Goal: Use online tool/utility: Utilize a website feature to perform a specific function

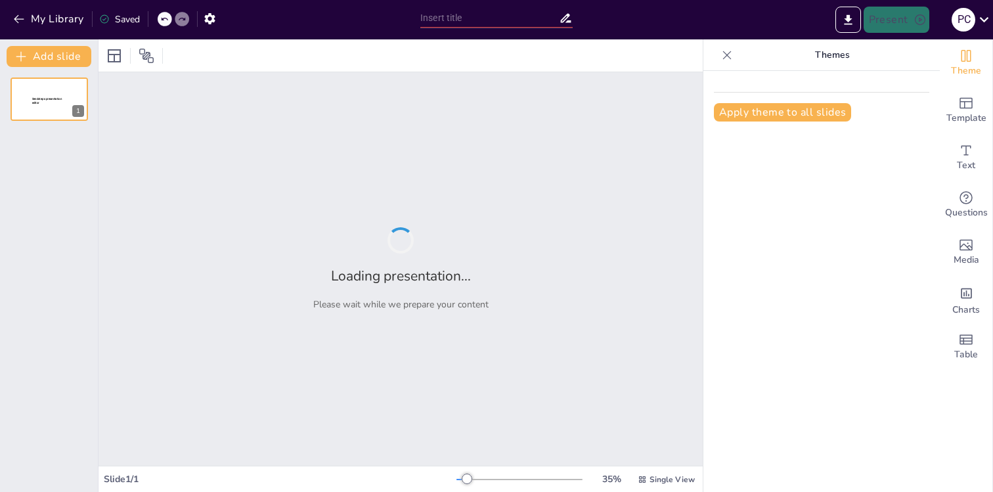
type input "Автоматизация адаптации персонала: от хаоса к системному подходу в 1С:ЗУП КОРП"
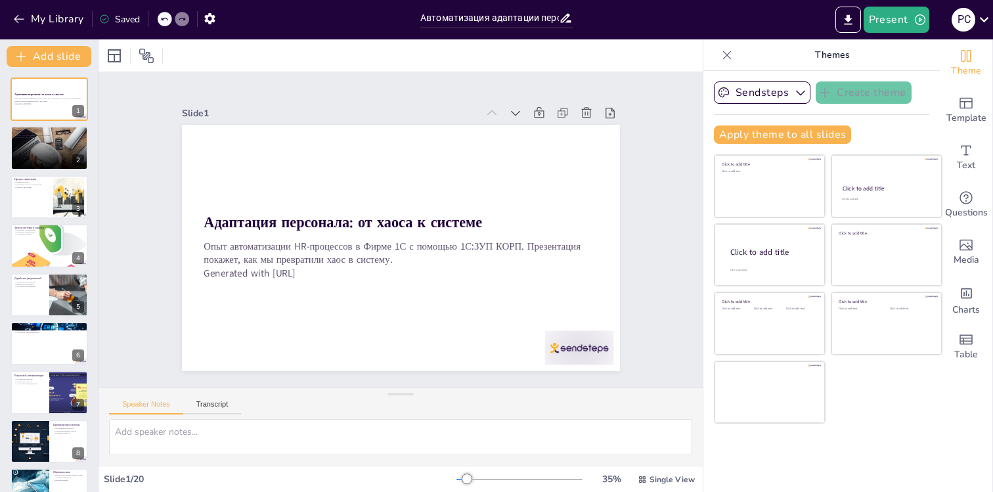
checkbox input "true"
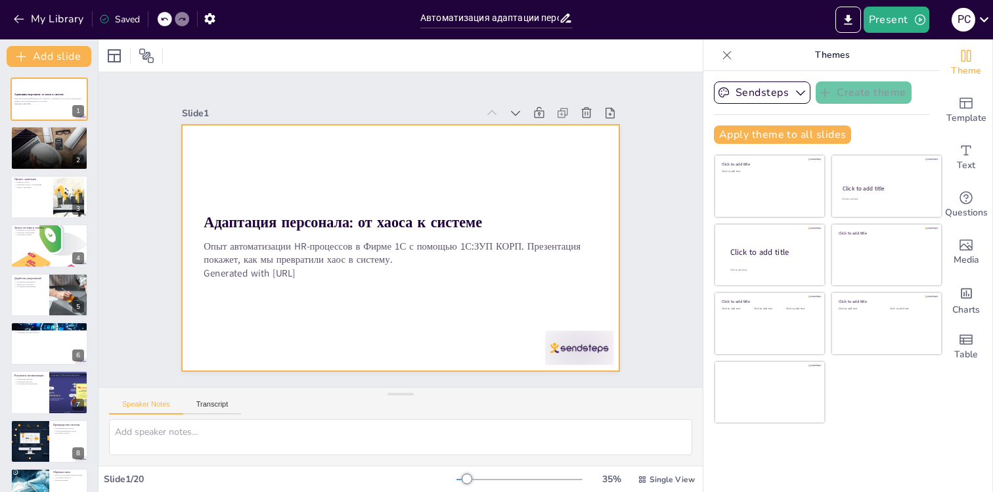
checkbox input "true"
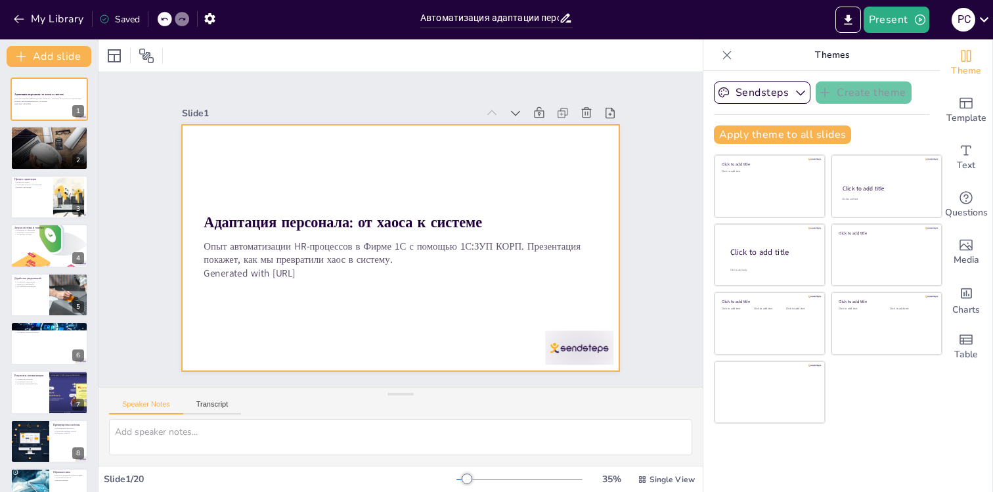
checkbox input "true"
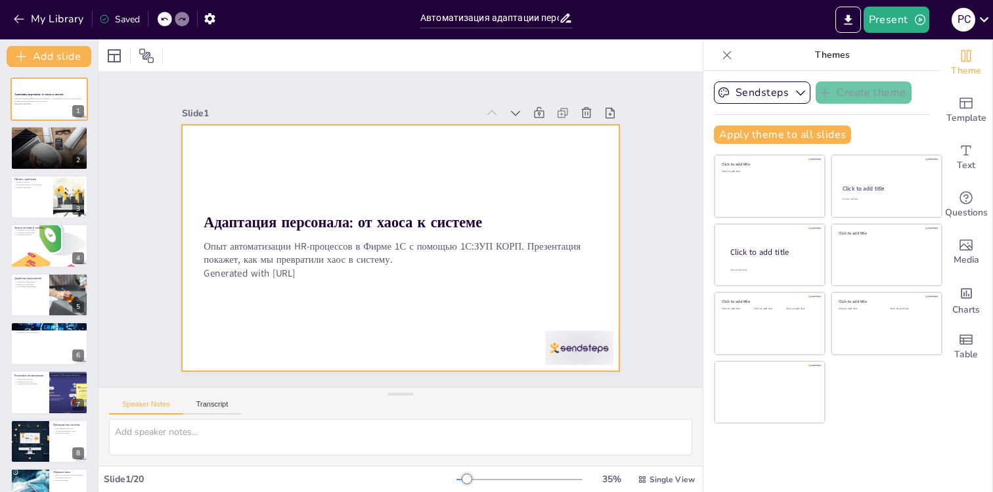
checkbox input "true"
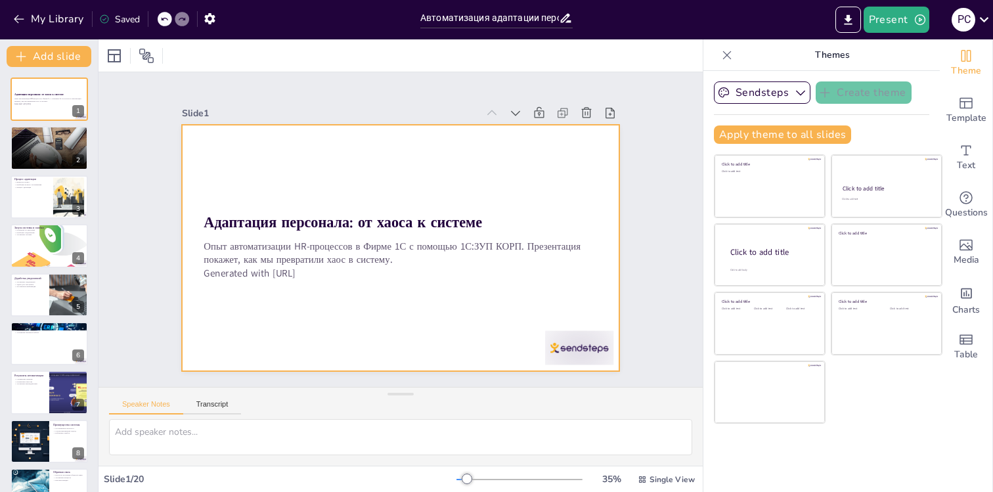
checkbox input "true"
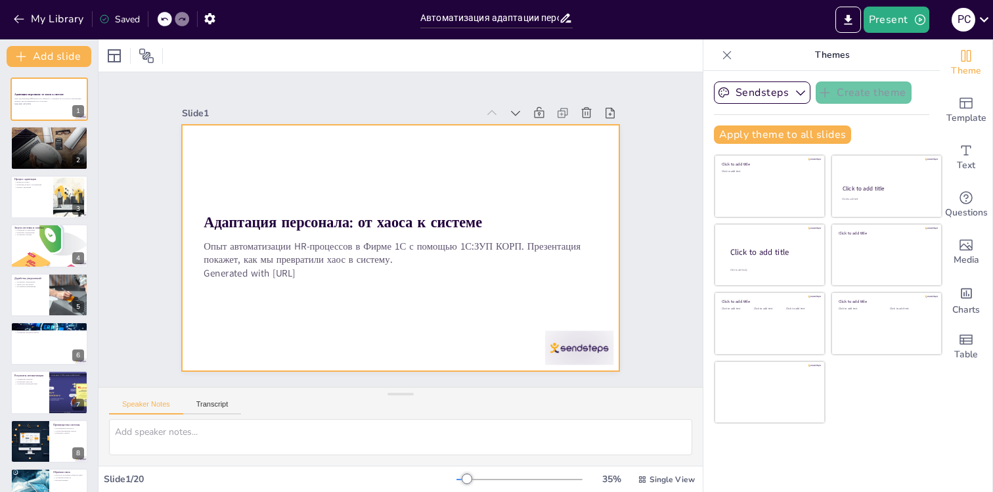
checkbox input "true"
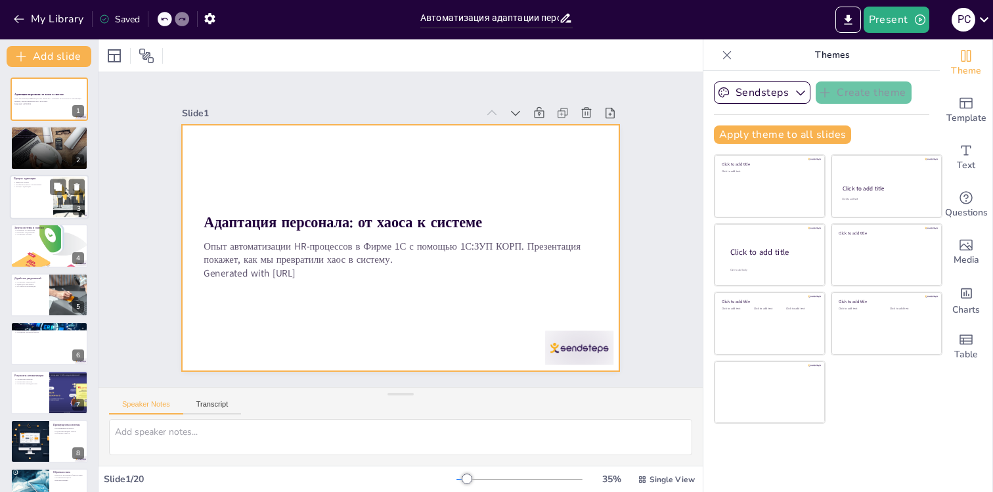
checkbox input "true"
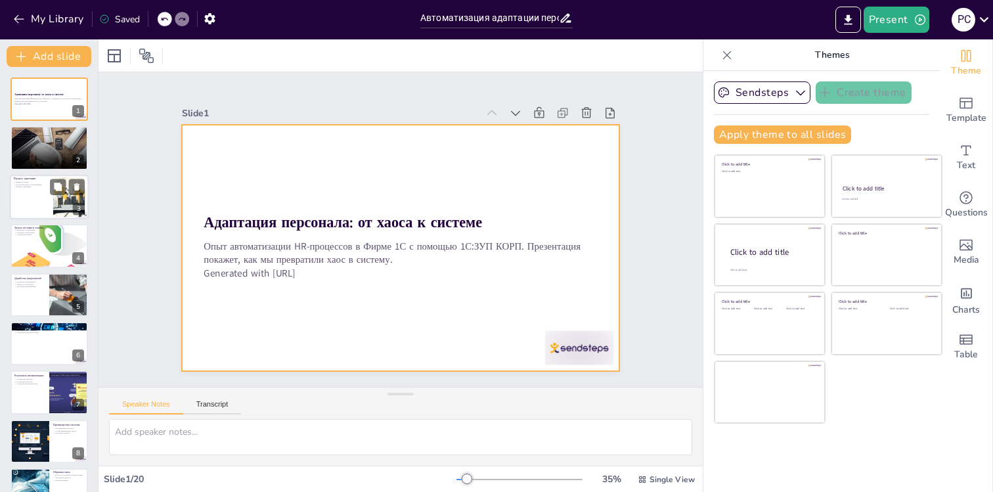
checkbox input "true"
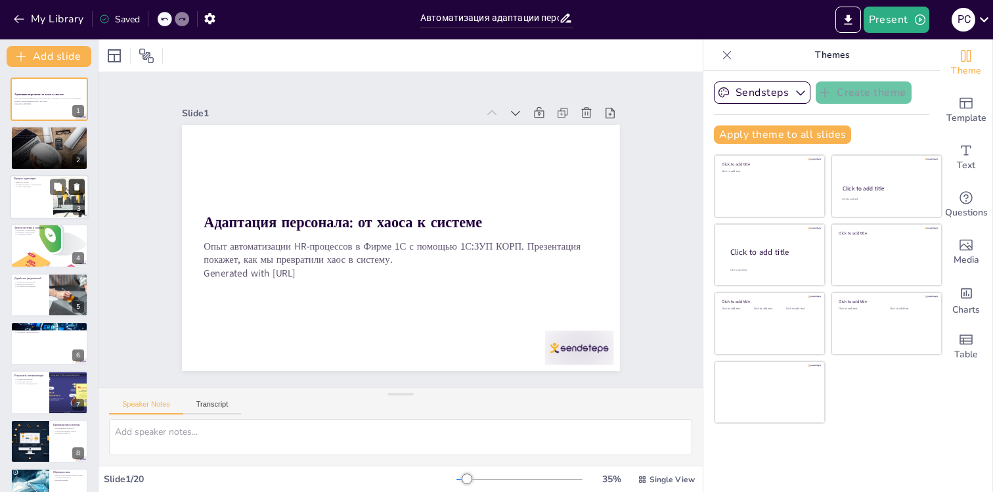
checkbox input "true"
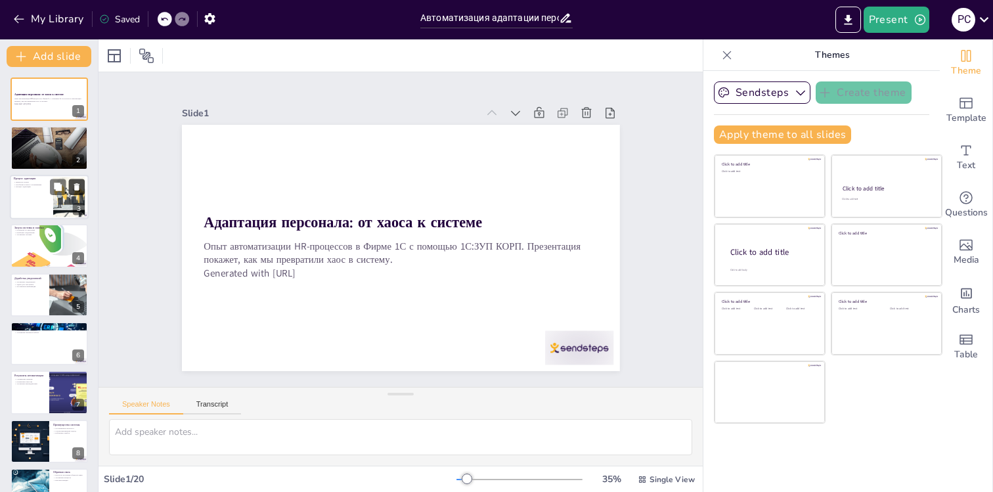
checkbox input "true"
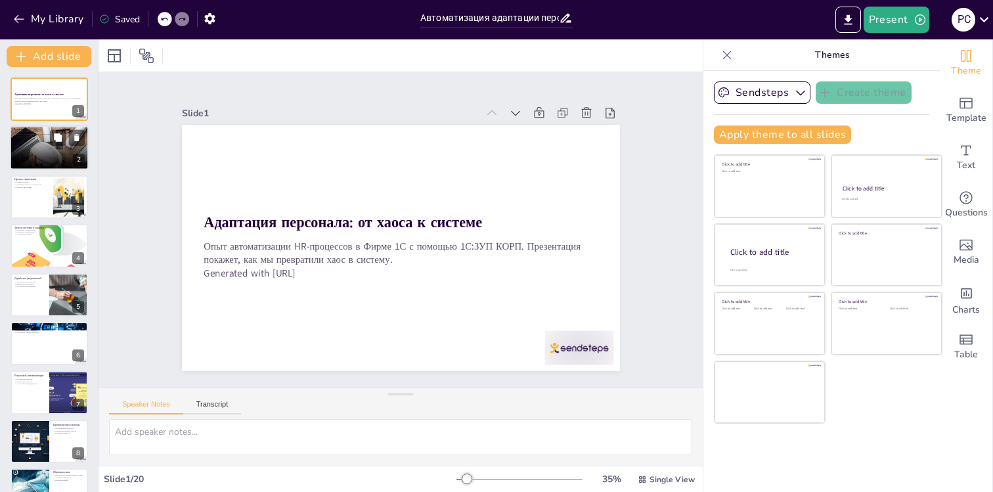
checkbox input "true"
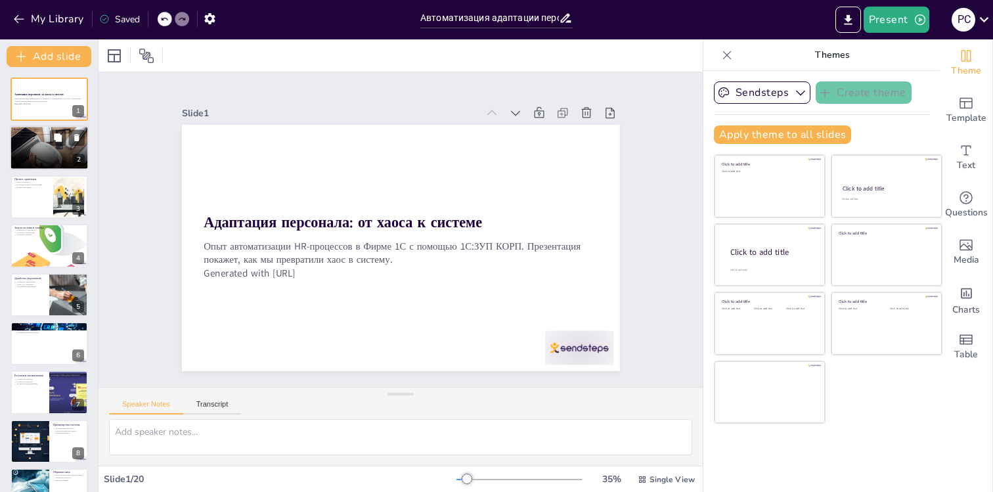
checkbox input "true"
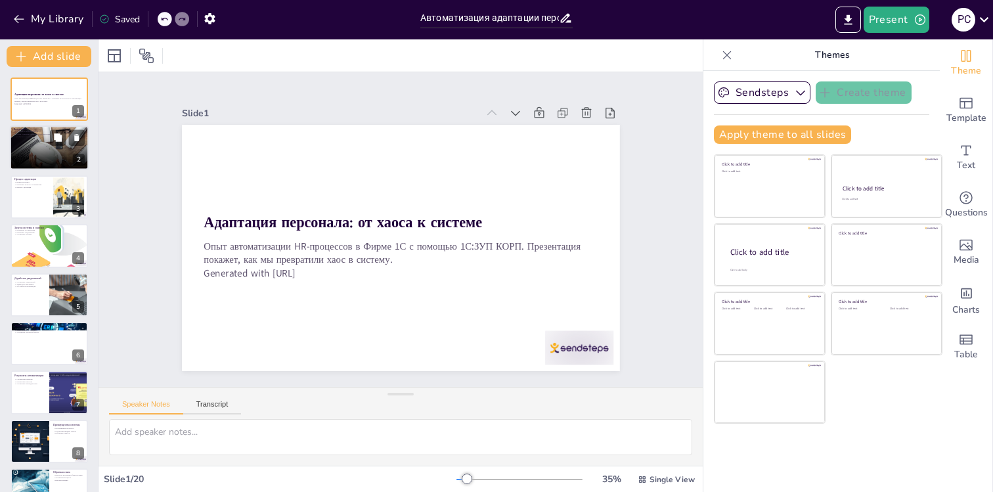
checkbox input "true"
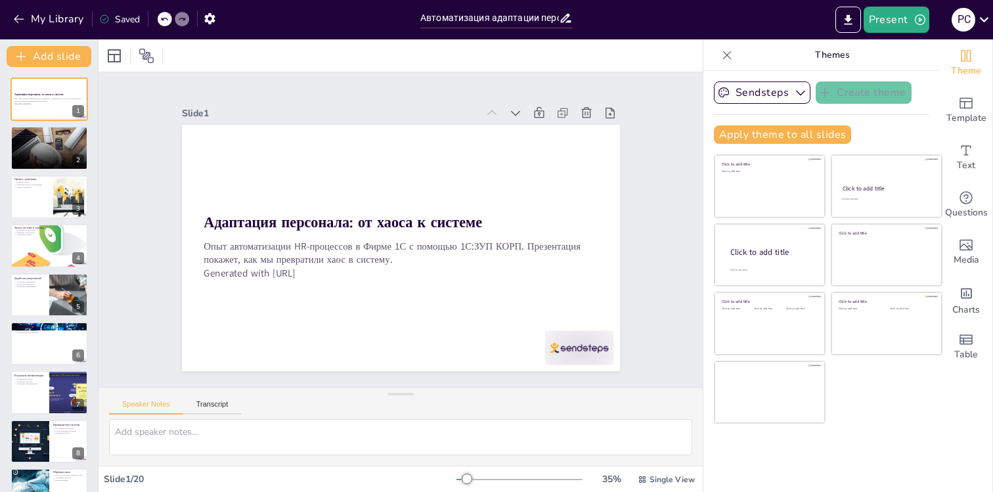
checkbox input "true"
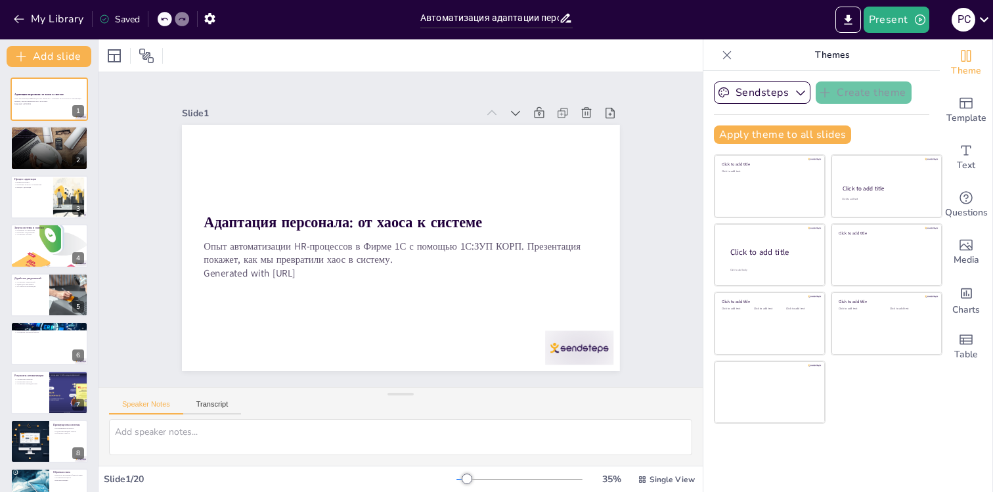
checkbox input "true"
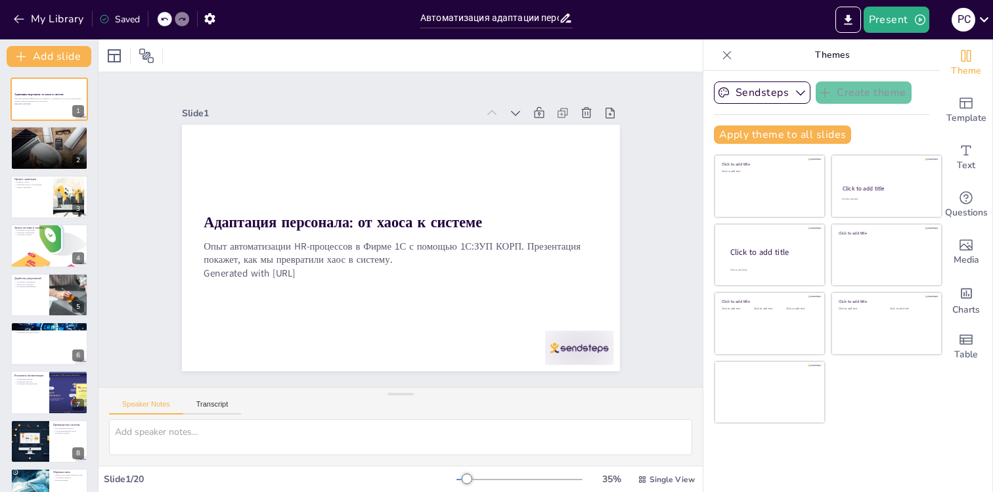
checkbox input "true"
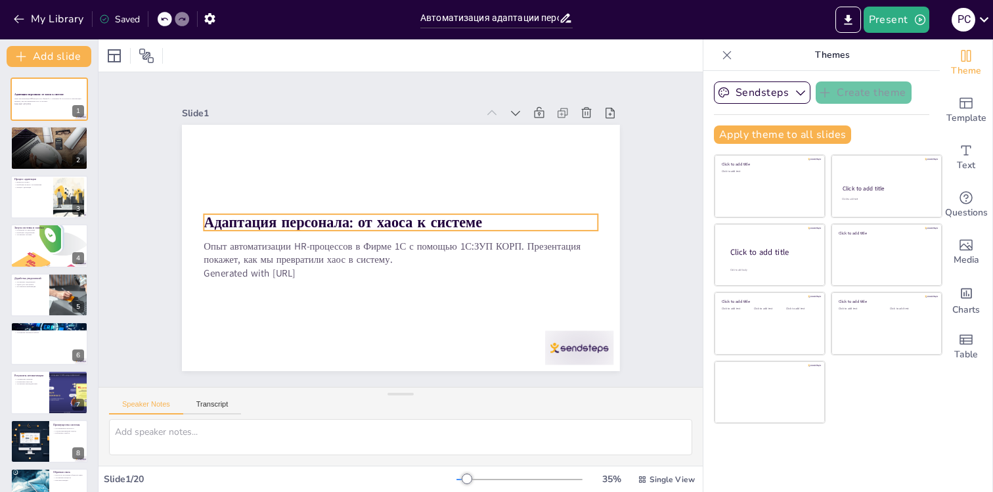
checkbox input "true"
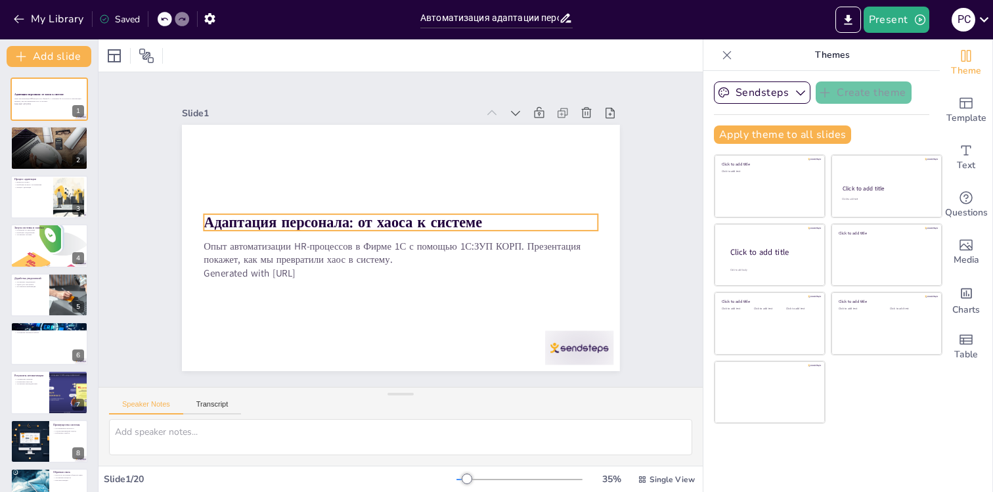
checkbox input "true"
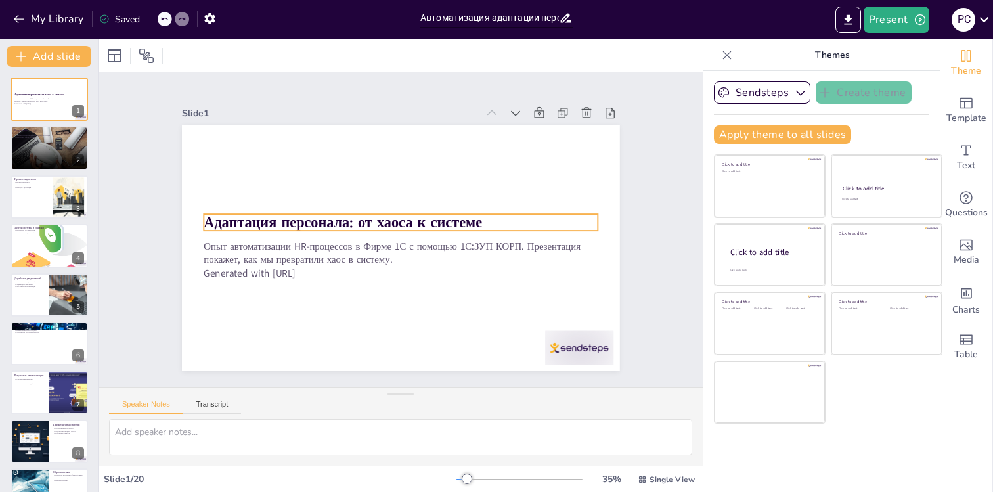
checkbox input "true"
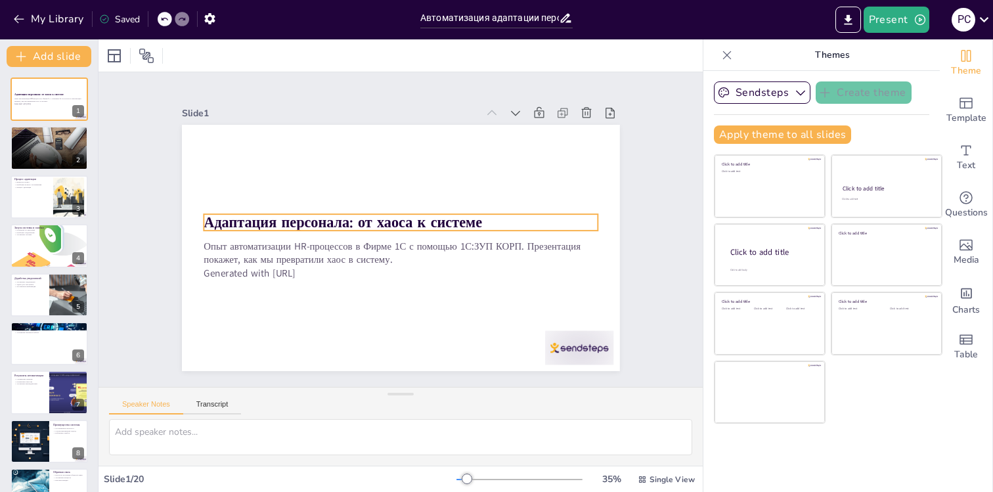
checkbox input "true"
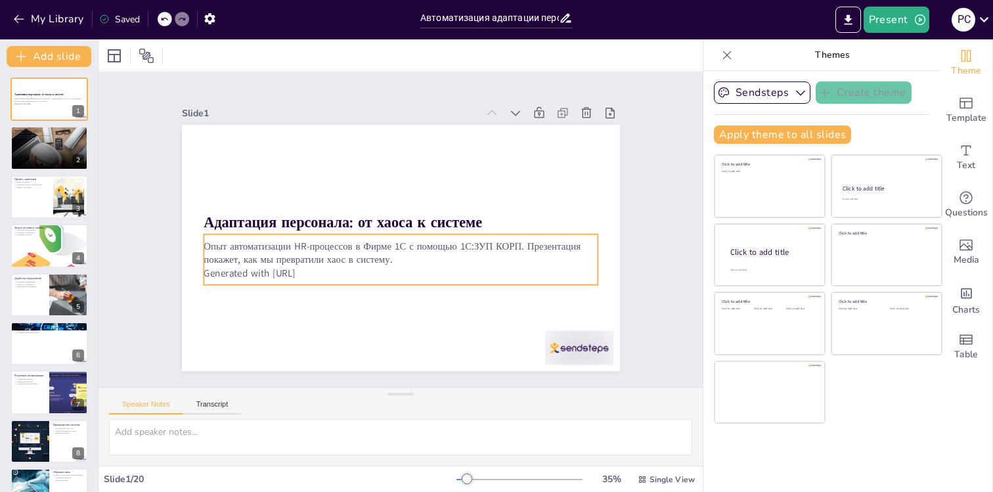
checkbox input "true"
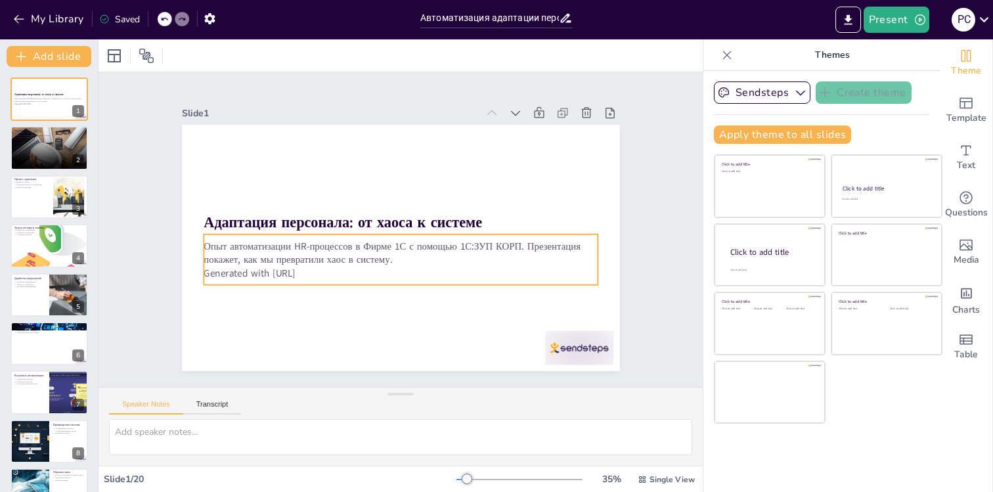
checkbox input "true"
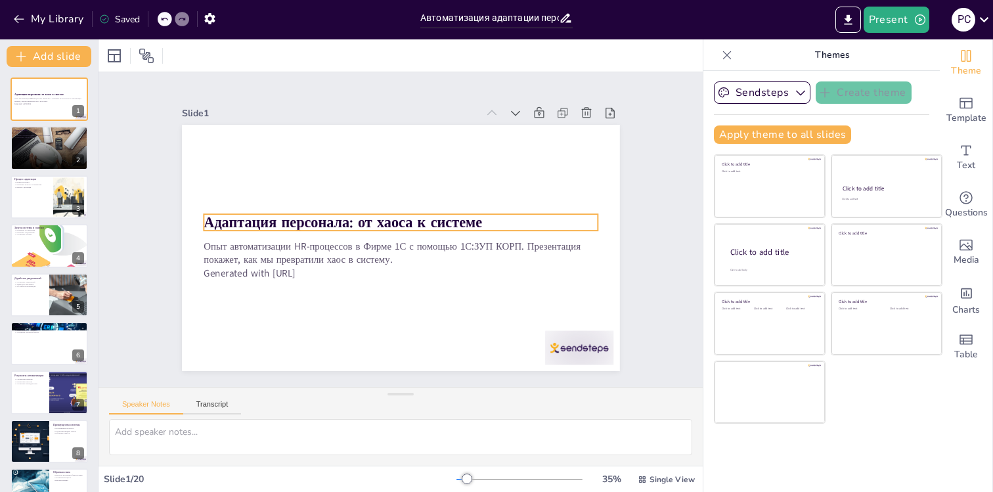
checkbox input "true"
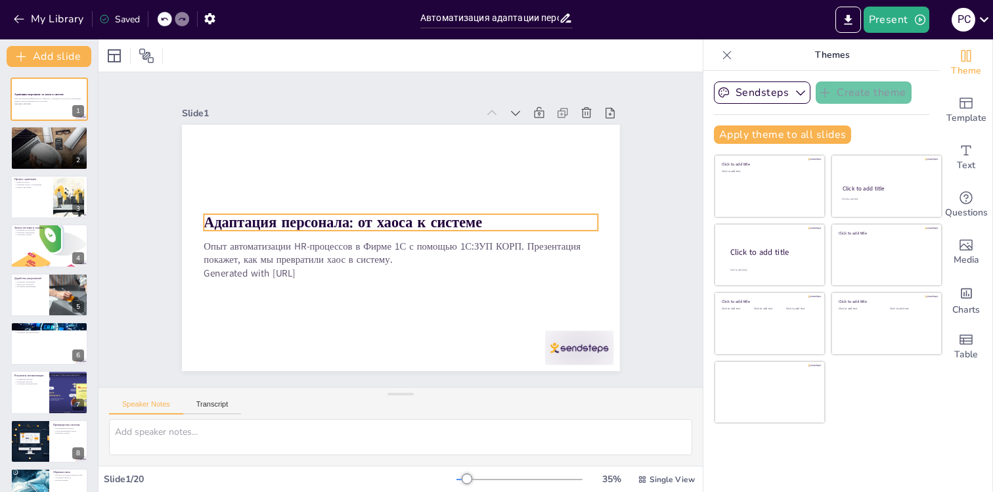
checkbox input "true"
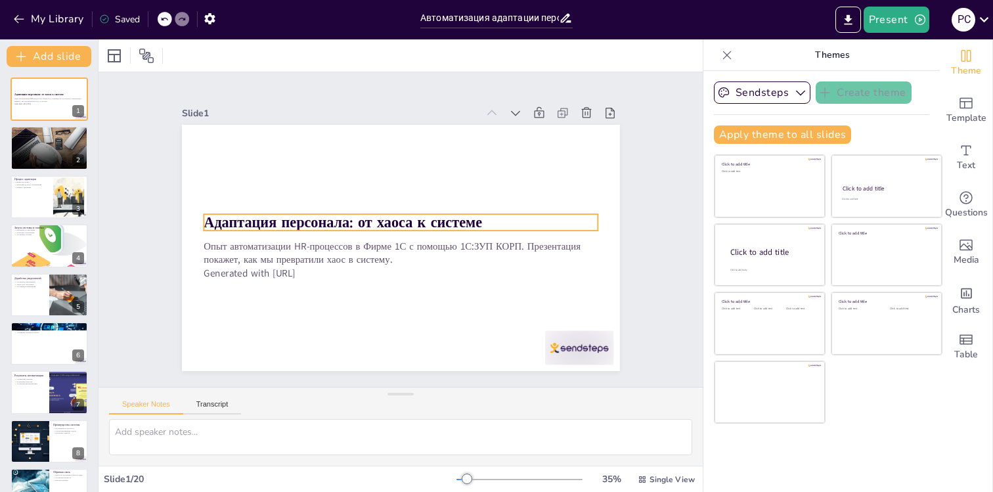
checkbox input "true"
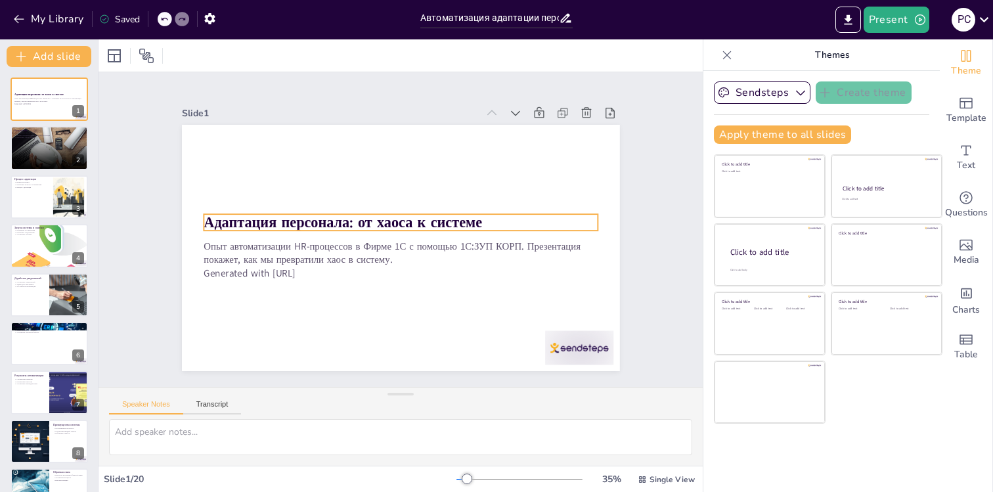
checkbox input "true"
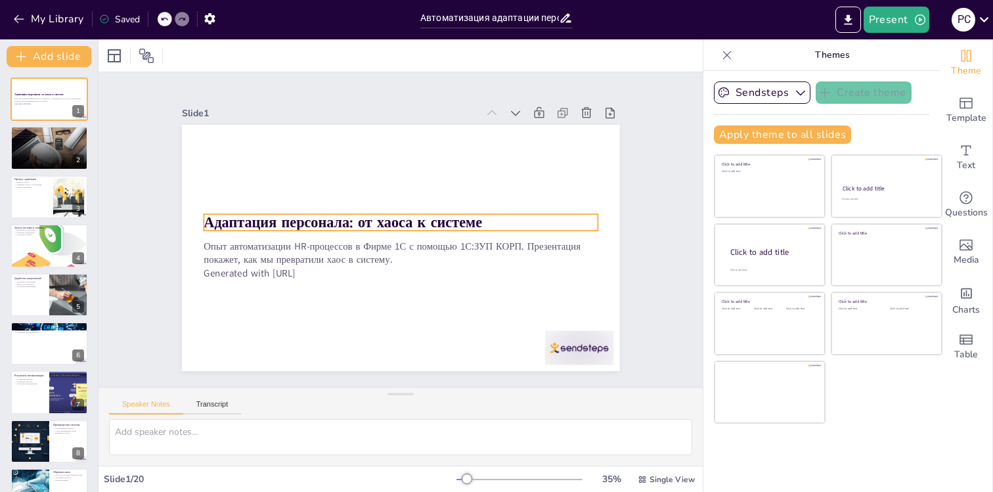
checkbox input "true"
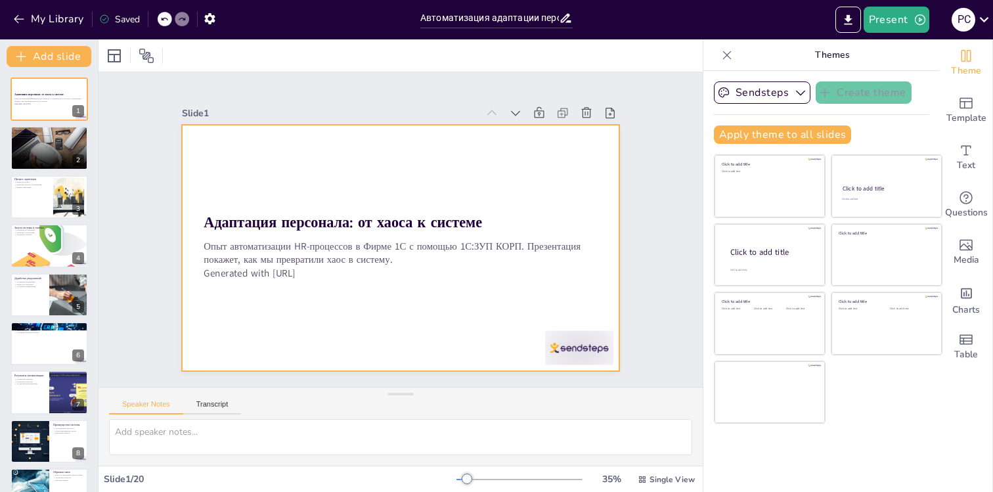
checkbox input "true"
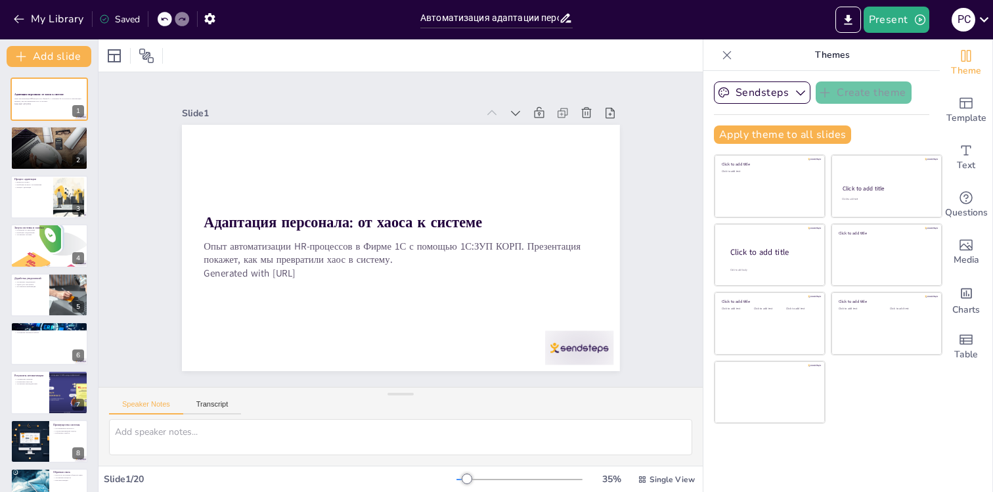
checkbox input "true"
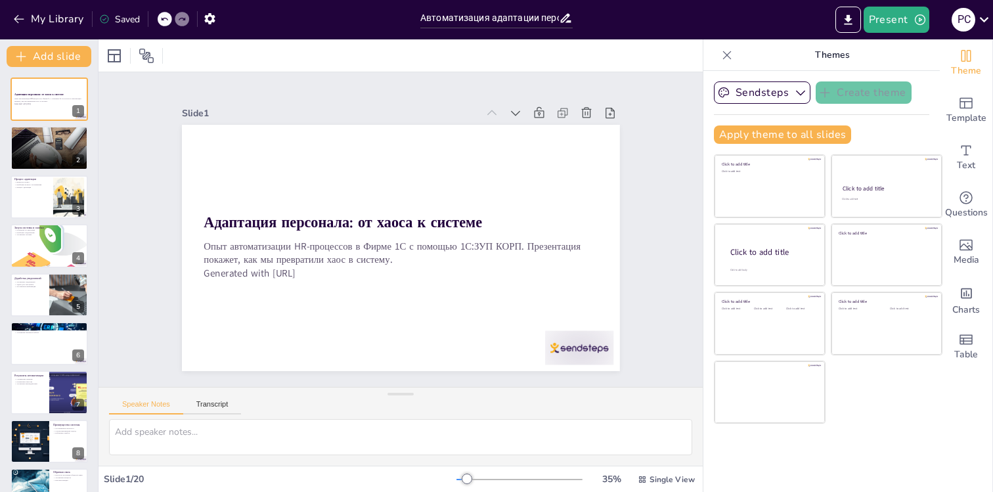
checkbox input "true"
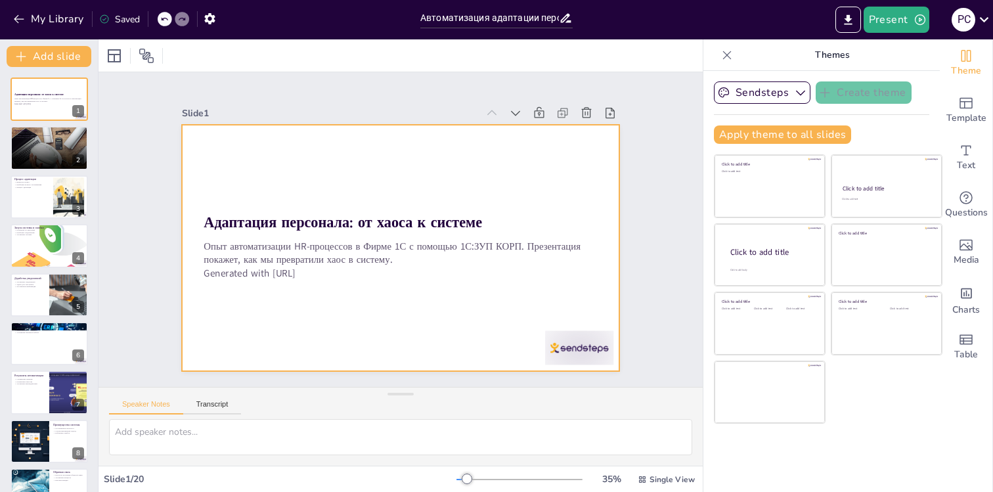
checkbox input "true"
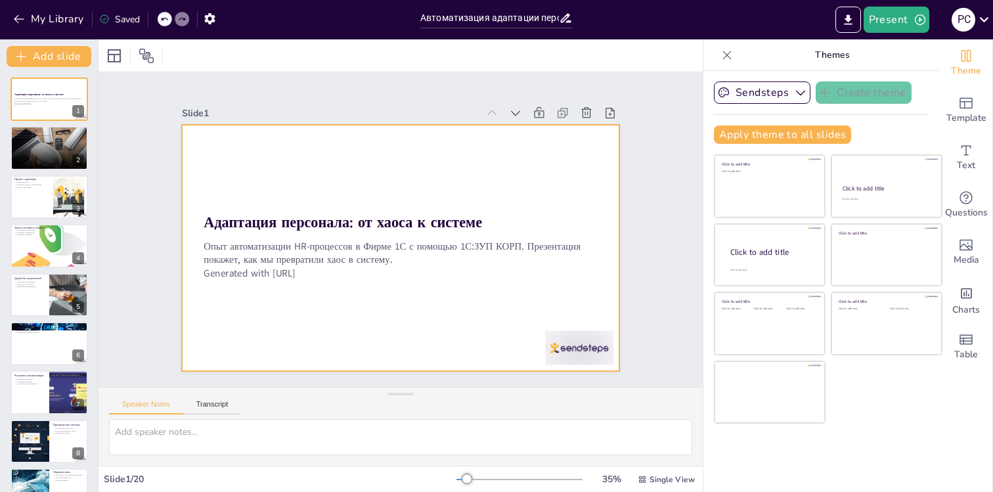
checkbox input "true"
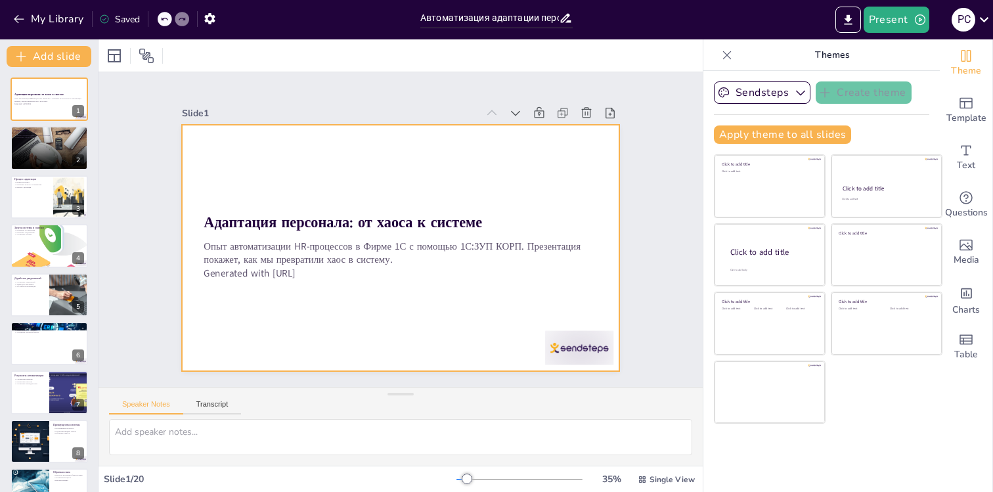
checkbox input "true"
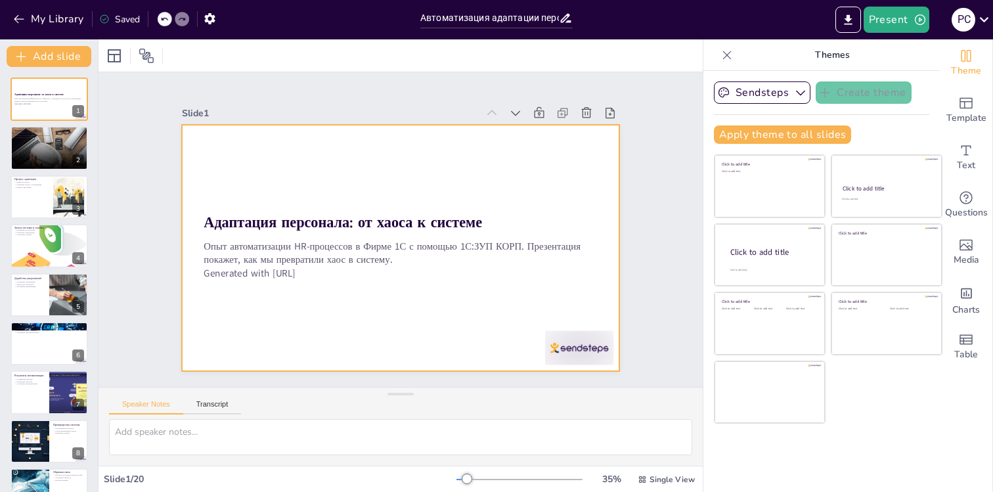
checkbox input "true"
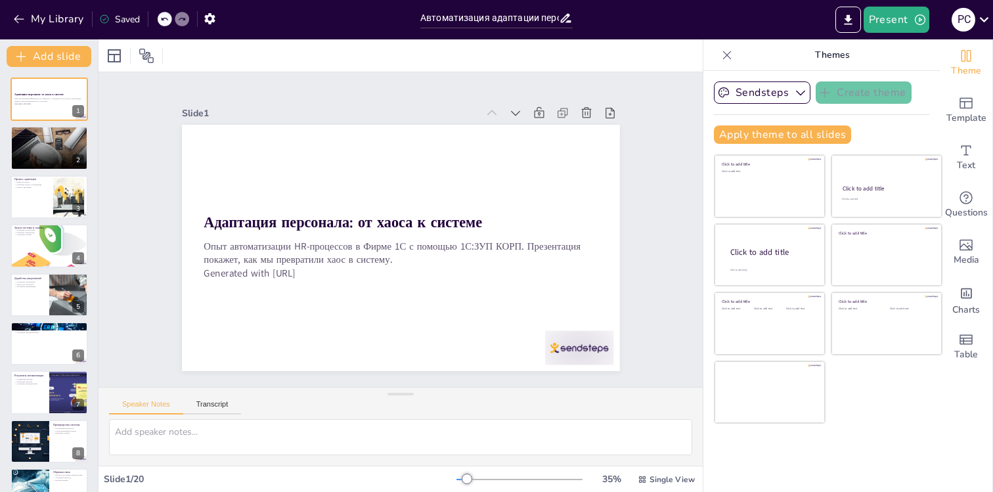
checkbox input "true"
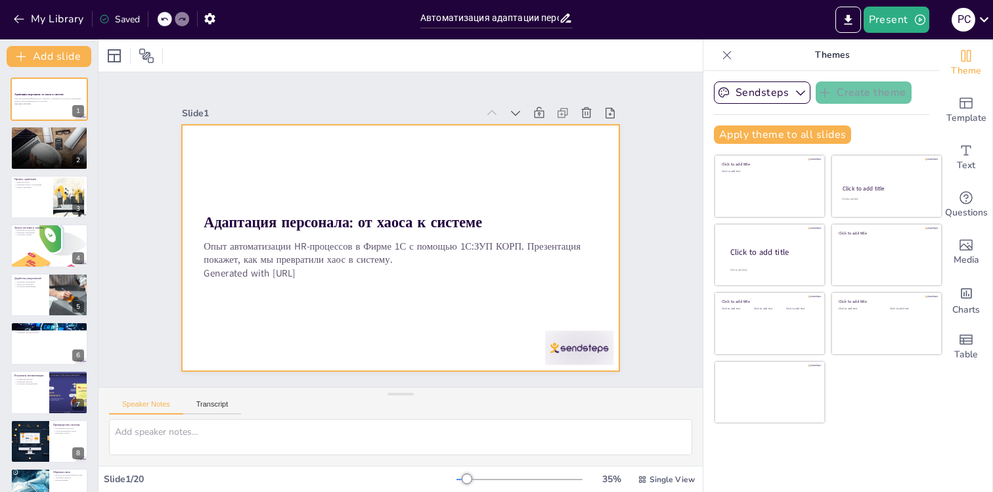
checkbox input "true"
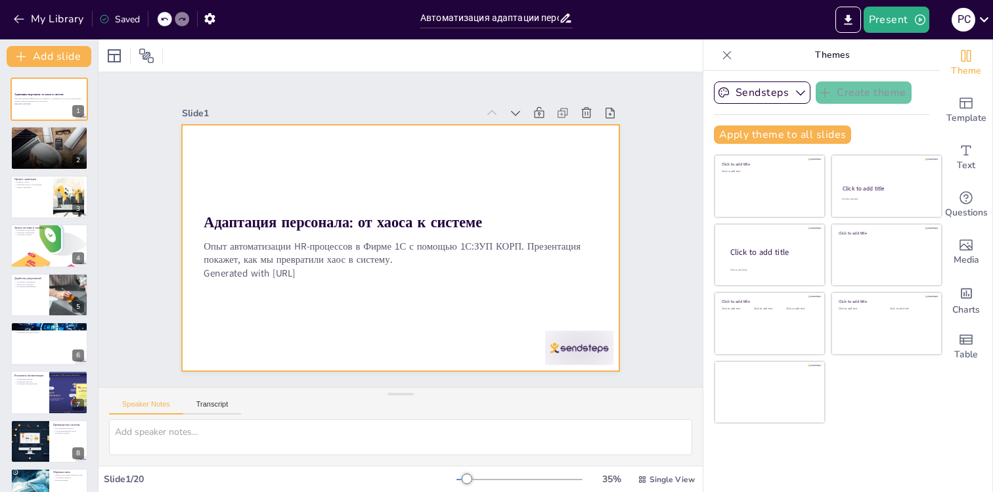
checkbox input "true"
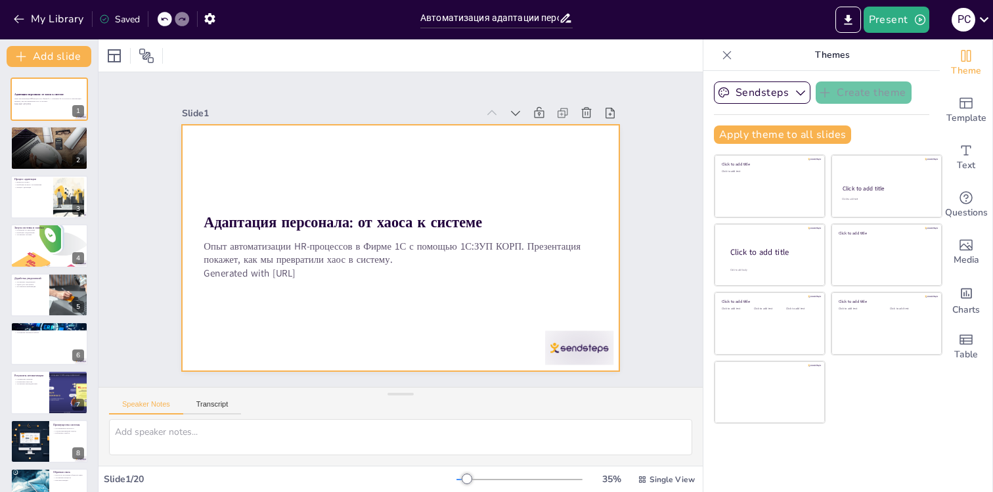
checkbox input "true"
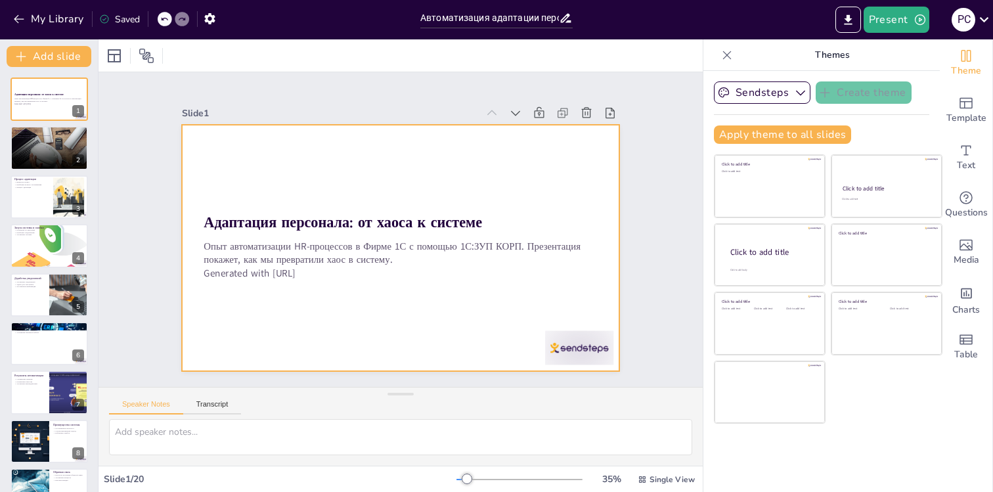
checkbox input "true"
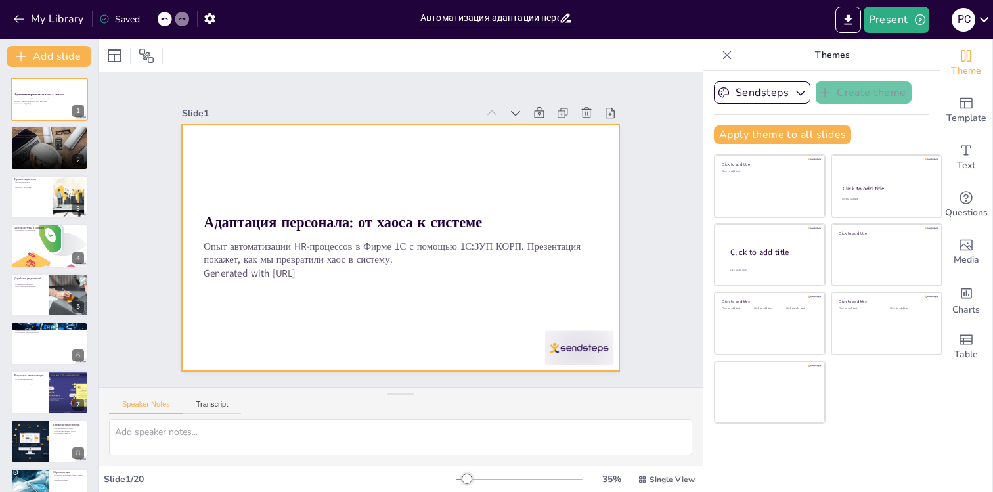
checkbox input "true"
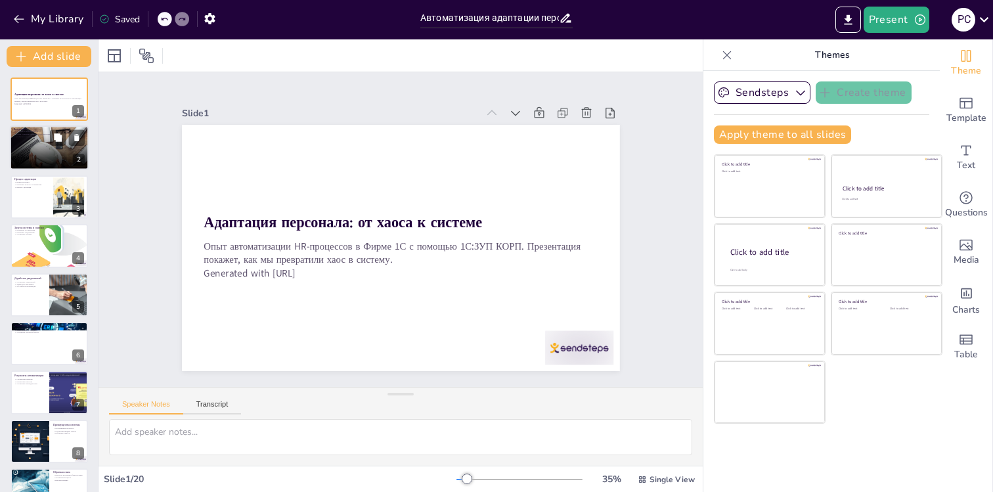
click at [31, 155] on div at bounding box center [49, 148] width 83 height 45
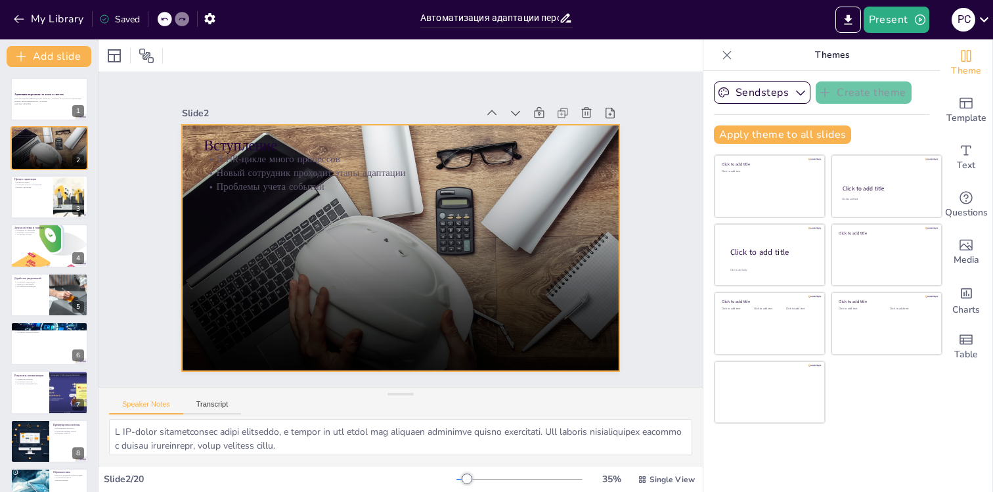
click at [391, 229] on div at bounding box center [398, 247] width 485 height 293
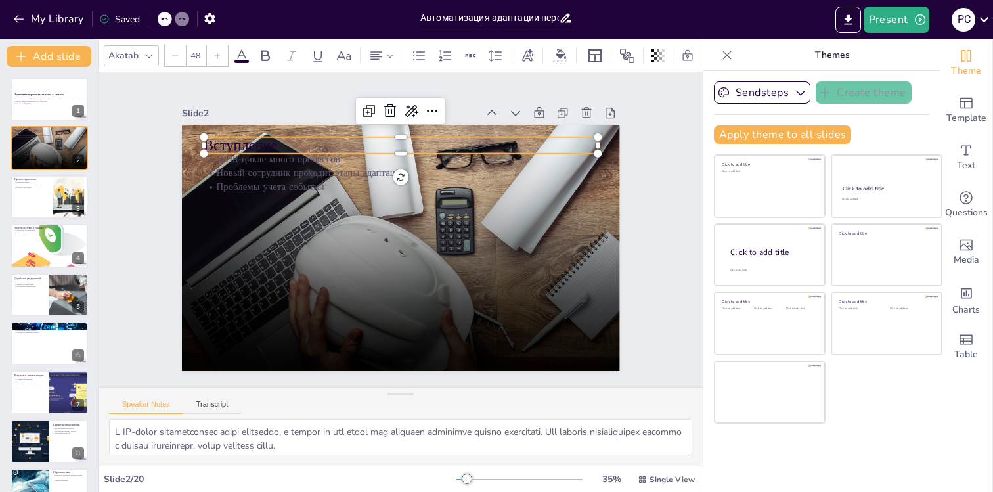
click at [350, 144] on p "Вступление" at bounding box center [456, 167] width 307 height 279
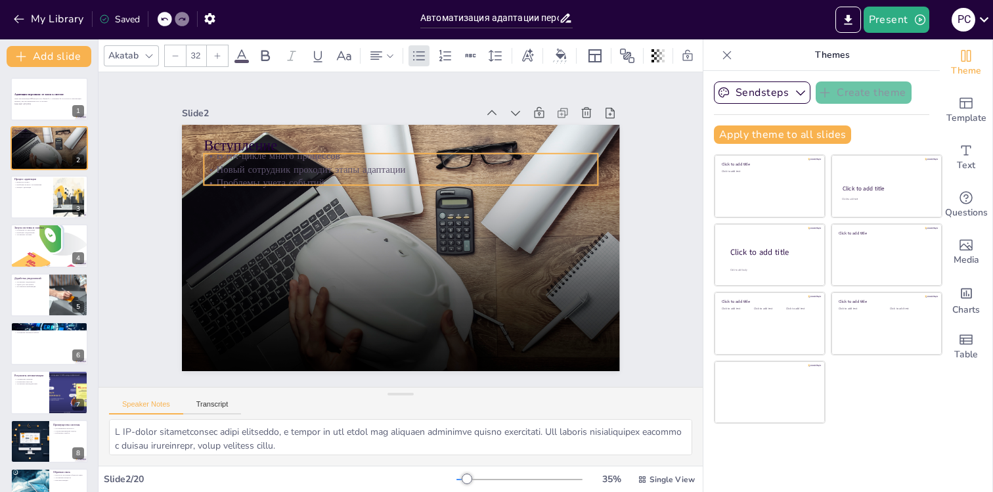
click at [349, 173] on p "Новый сотрудник проходит этапы адаптации" at bounding box center [406, 169] width 393 height 55
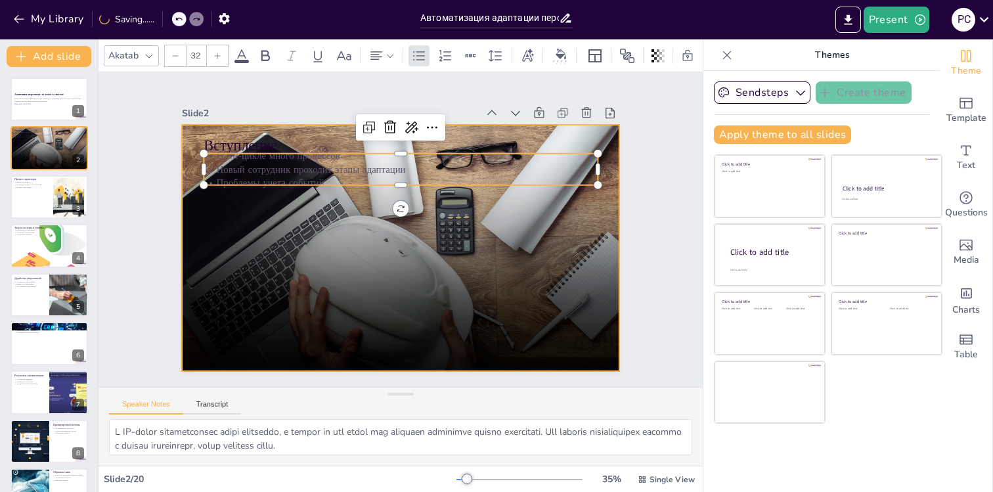
click at [359, 268] on div at bounding box center [400, 248] width 462 height 246
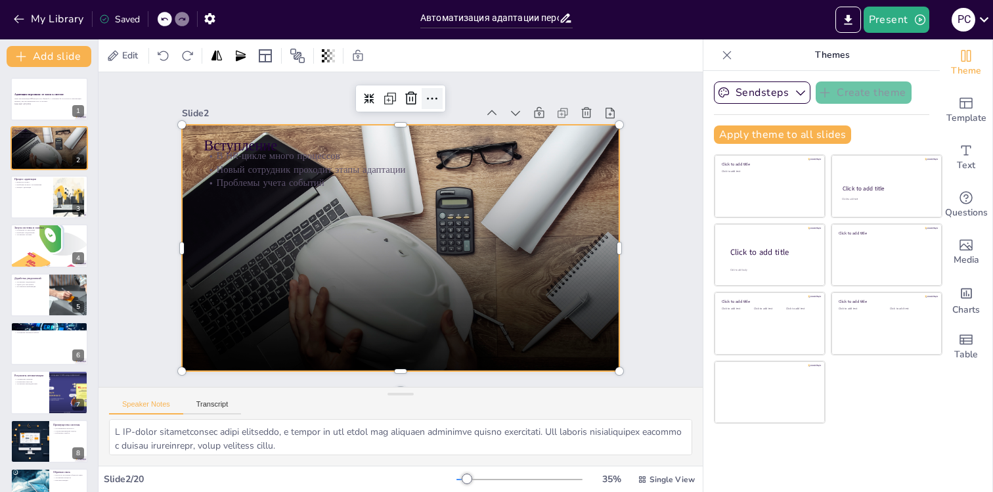
click at [434, 95] on div at bounding box center [445, 102] width 23 height 23
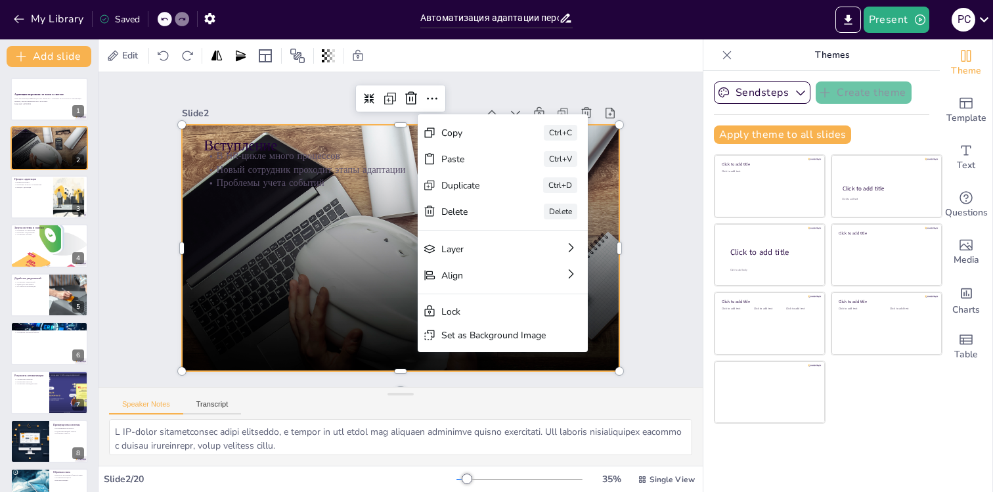
click at [312, 254] on div at bounding box center [398, 247] width 485 height 293
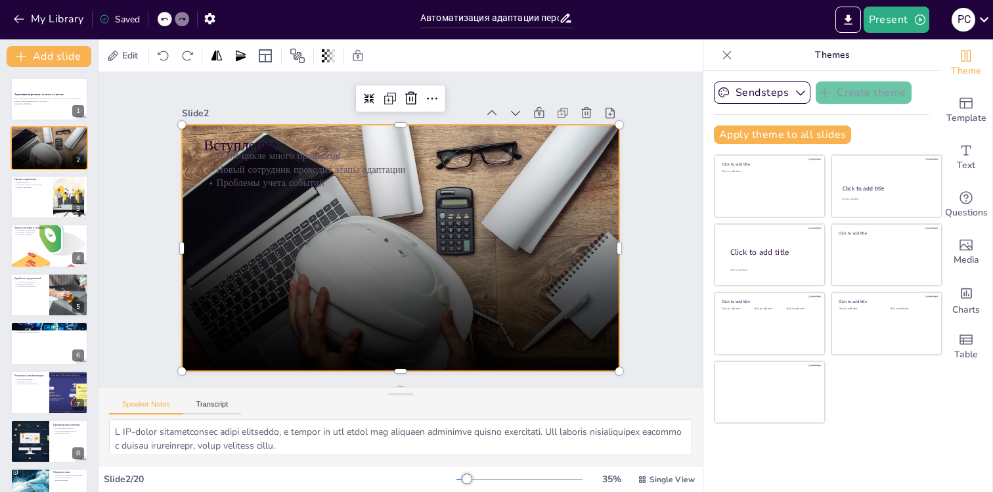
click at [410, 298] on div at bounding box center [398, 247] width 485 height 293
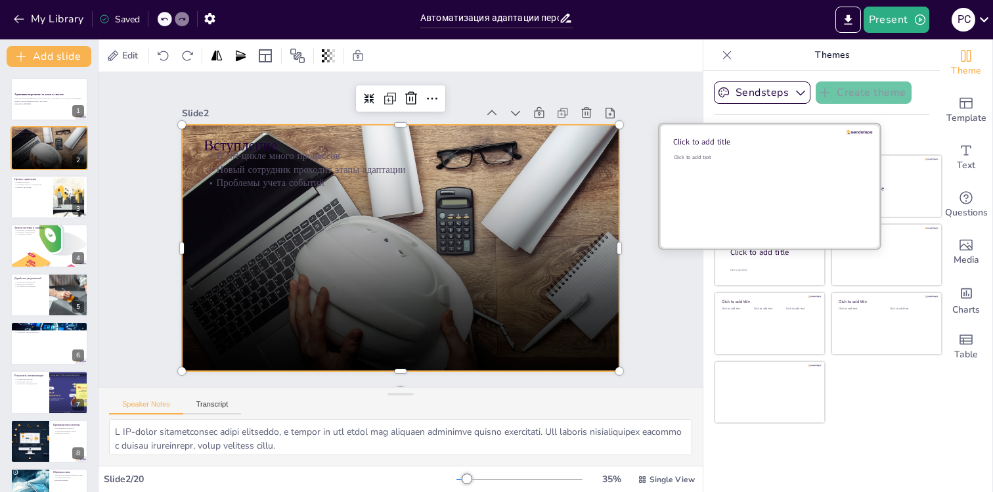
click at [837, 171] on div "Click to add text" at bounding box center [768, 194] width 188 height 81
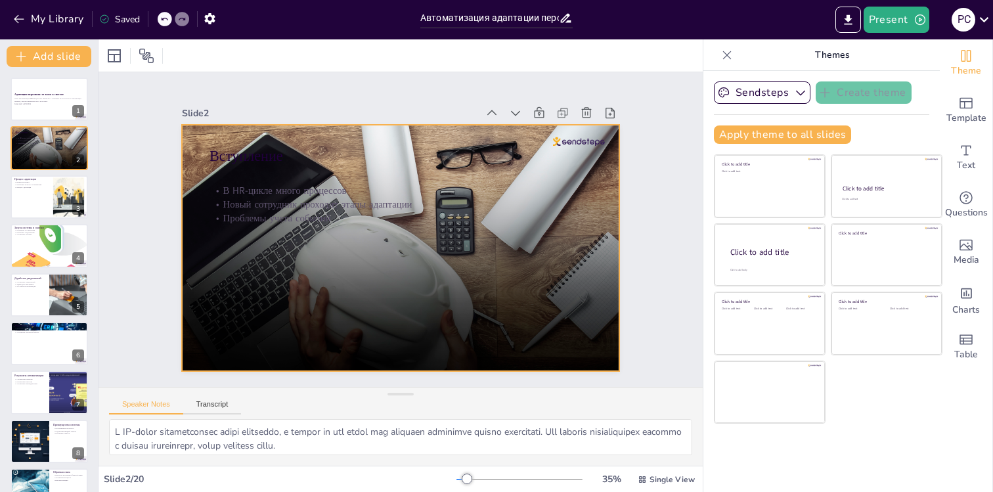
click at [407, 272] on div at bounding box center [398, 248] width 485 height 294
click at [437, 95] on icon at bounding box center [445, 102] width 17 height 17
click at [327, 320] on div at bounding box center [398, 247] width 485 height 293
click at [378, 225] on div "Вступление В HR-цикле много процессов Новый сотрудник проходит этапы адаптации …" at bounding box center [398, 247] width 461 height 291
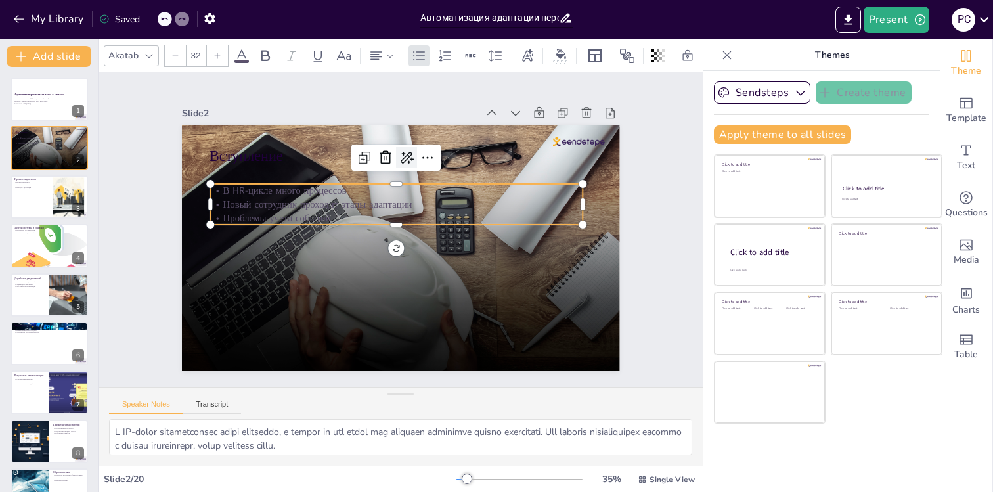
click at [434, 162] on icon at bounding box center [443, 170] width 18 height 17
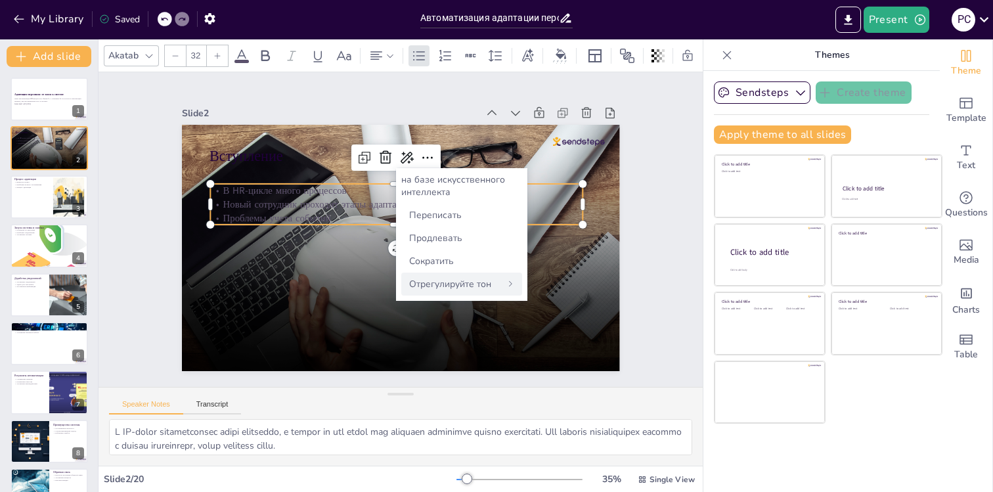
click at [433, 287] on font "Отрегулируйте тон" at bounding box center [450, 284] width 82 height 12
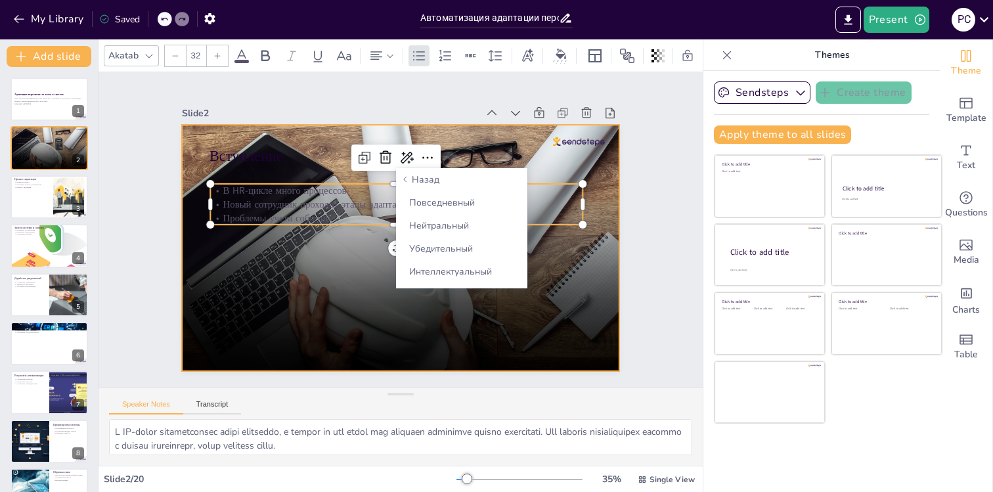
click at [311, 282] on div at bounding box center [398, 248] width 485 height 294
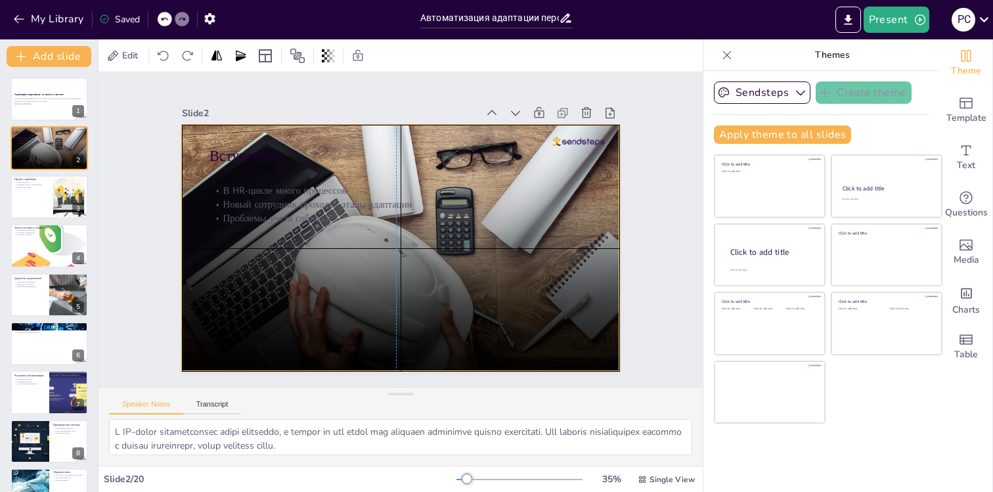
click at [454, 305] on div at bounding box center [398, 247] width 485 height 293
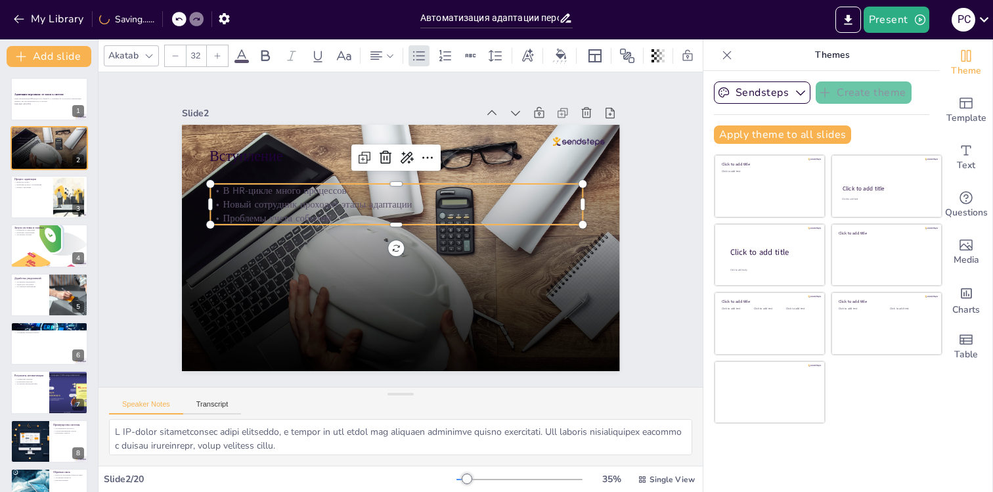
click at [407, 211] on p "Проблемы учета событий" at bounding box center [398, 217] width 367 height 91
click at [430, 152] on icon at bounding box center [428, 158] width 16 height 16
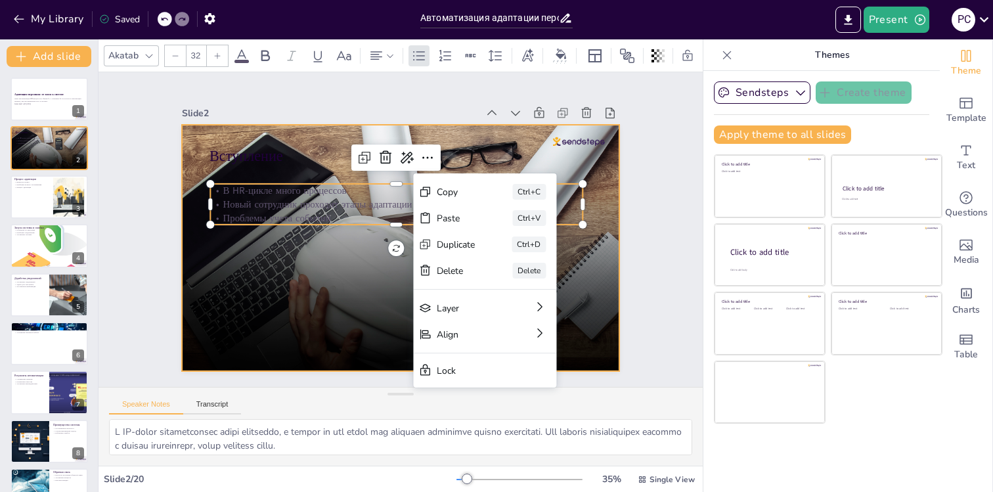
click at [308, 330] on div at bounding box center [400, 248] width 462 height 246
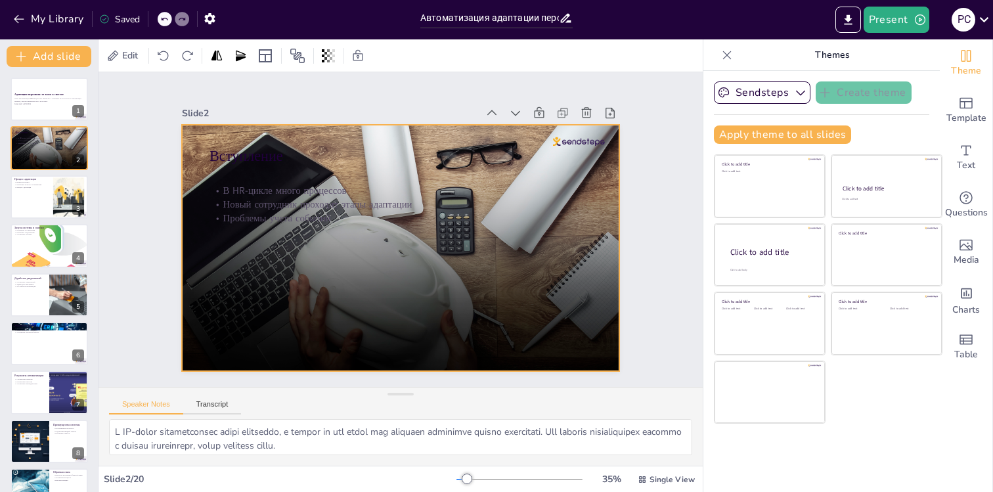
click at [495, 309] on div at bounding box center [398, 248] width 485 height 294
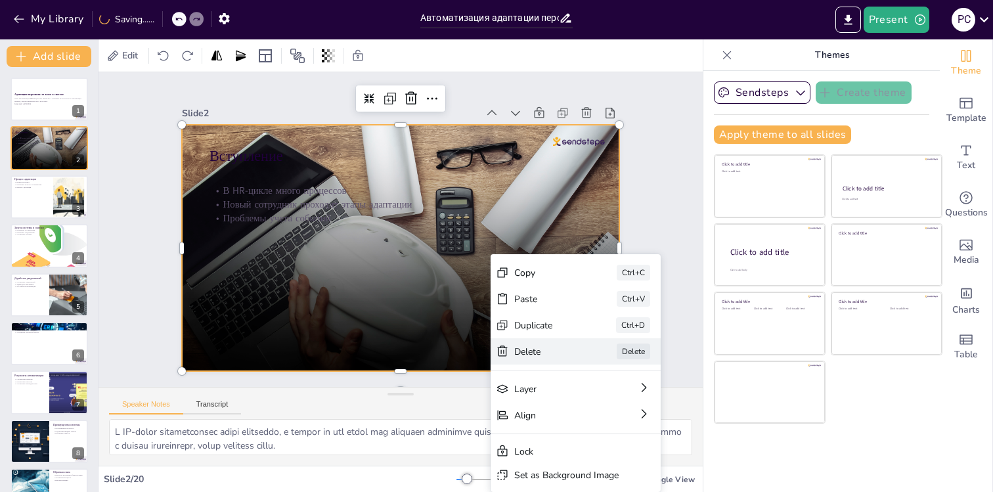
click at [567, 457] on div "Delete" at bounding box center [600, 470] width 67 height 26
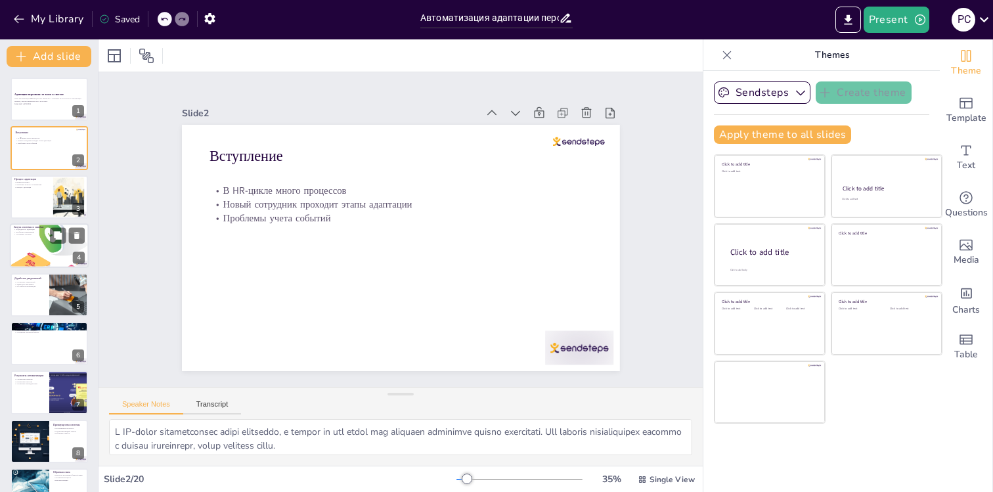
click at [48, 243] on div at bounding box center [49, 245] width 79 height 67
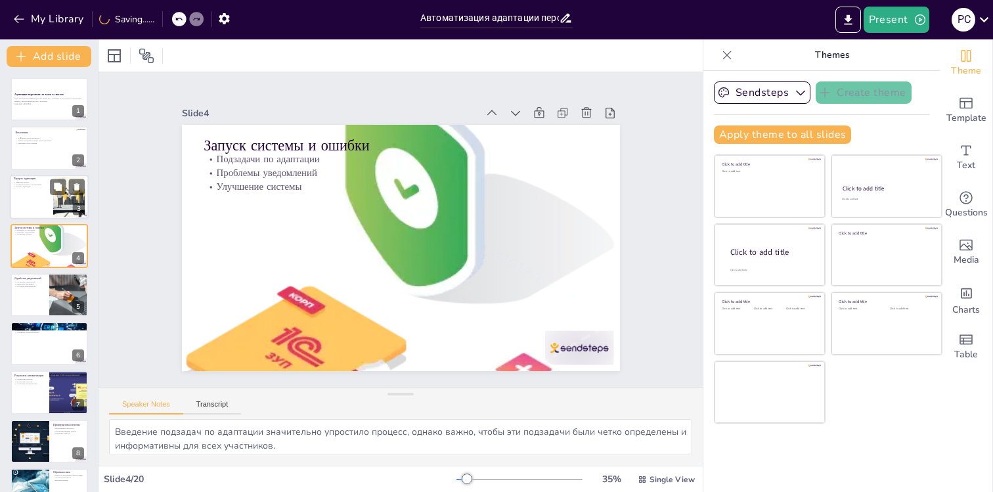
click at [41, 176] on div at bounding box center [49, 197] width 79 height 45
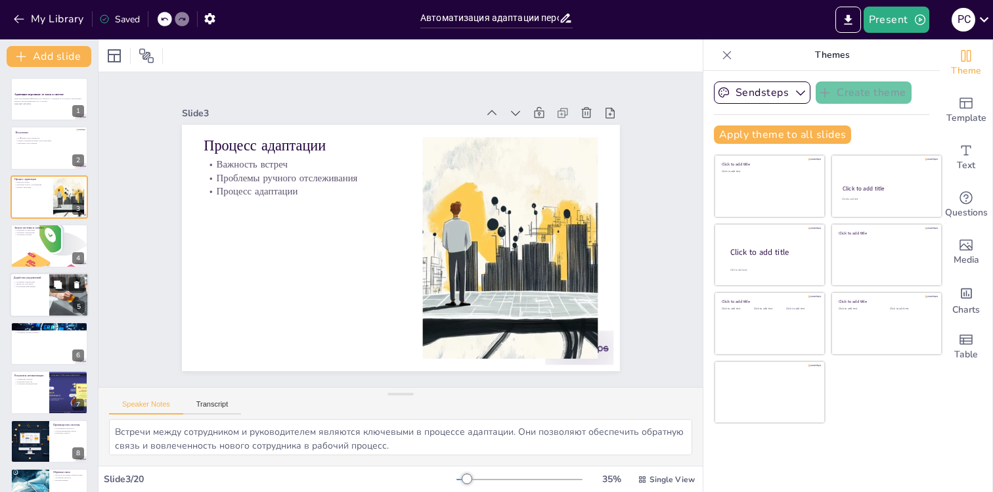
click at [46, 292] on div at bounding box center [49, 295] width 79 height 45
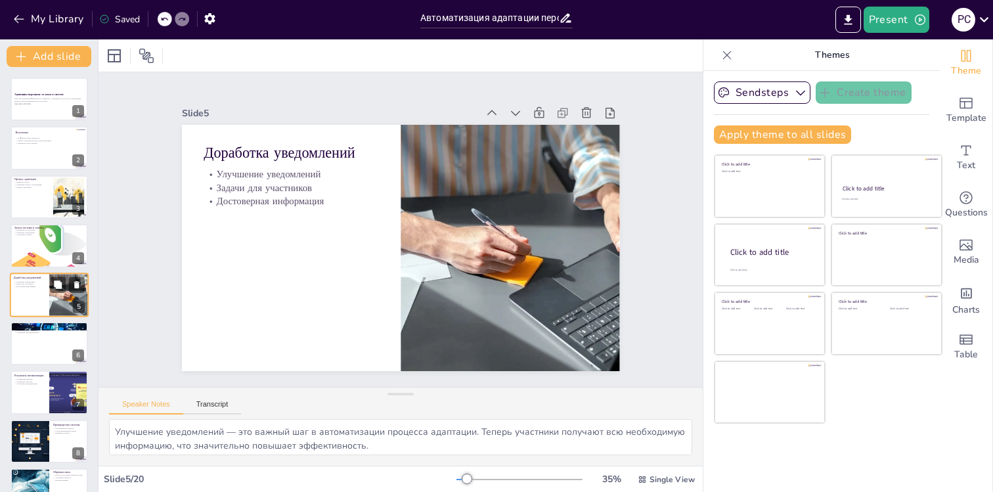
scroll to position [15, 0]
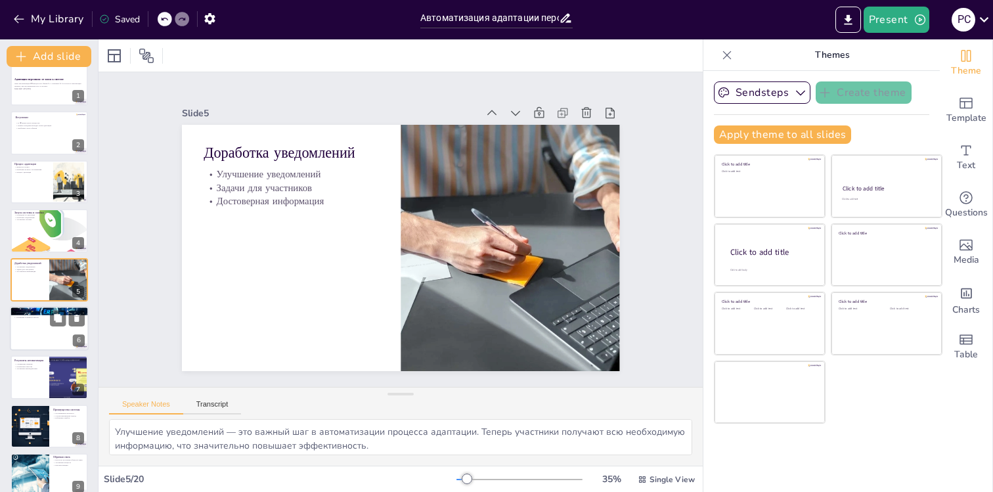
click at [43, 328] on div at bounding box center [49, 328] width 79 height 45
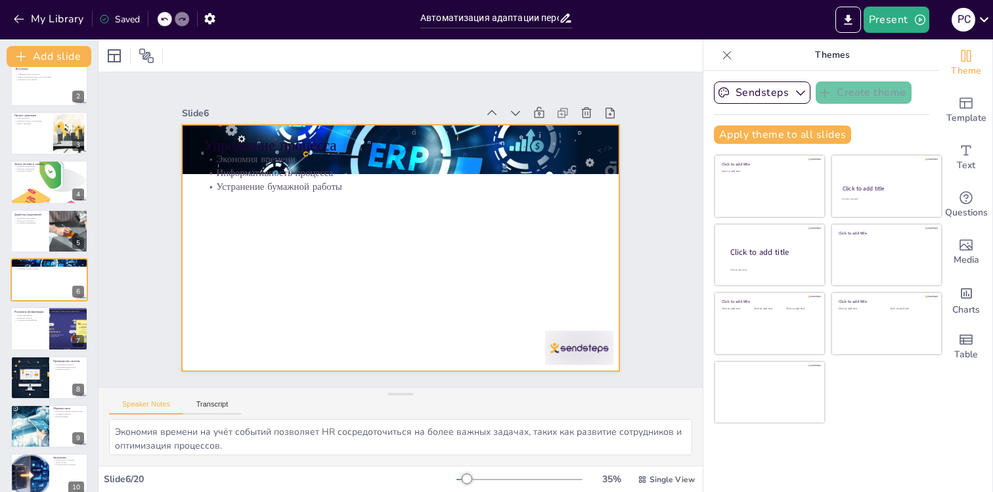
click at [310, 276] on div at bounding box center [392, 246] width 502 height 432
click at [308, 190] on div "Упрощение процесса Экономия времени Информативность процесса Устранение бумажно…" at bounding box center [398, 247] width 461 height 291
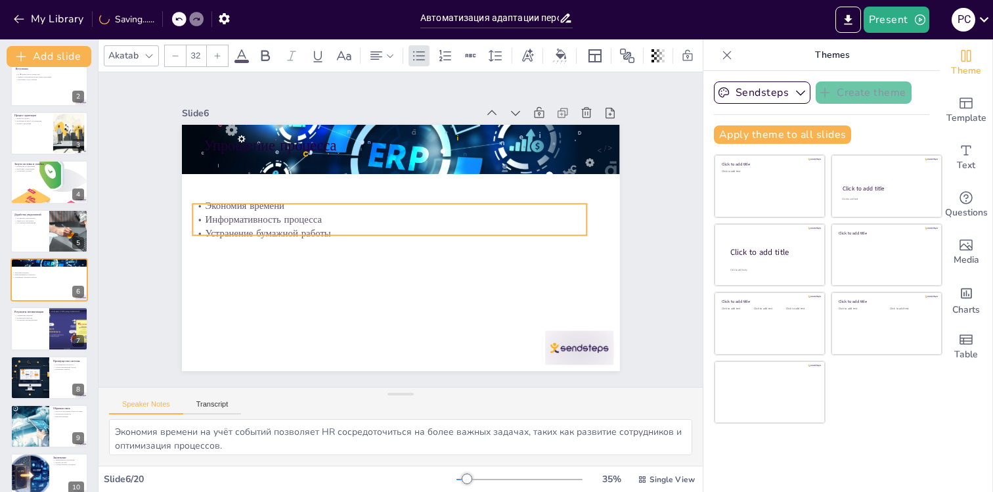
drag, startPoint x: 448, startPoint y: 157, endPoint x: 438, endPoint y: 204, distance: 47.7
click at [438, 204] on p "Экономия времени" at bounding box center [397, 203] width 379 height 135
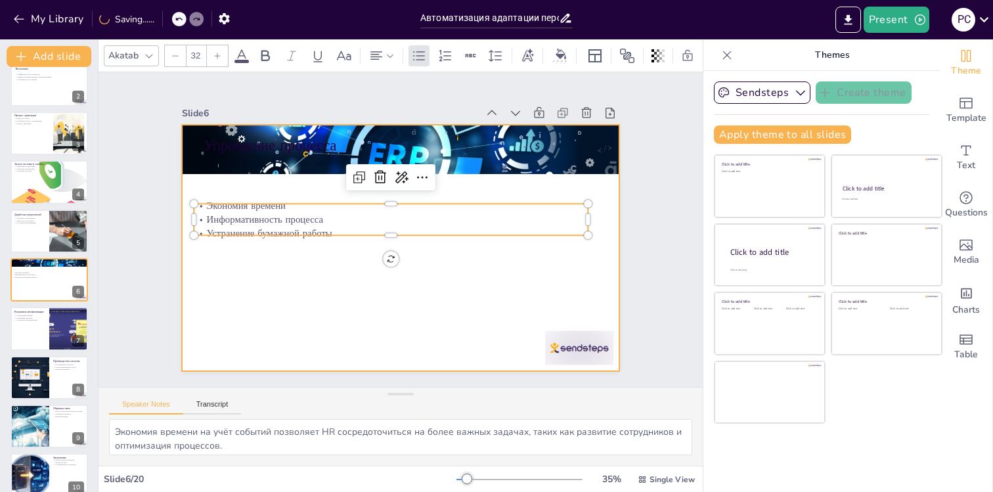
click at [372, 305] on div at bounding box center [401, 248] width 438 height 246
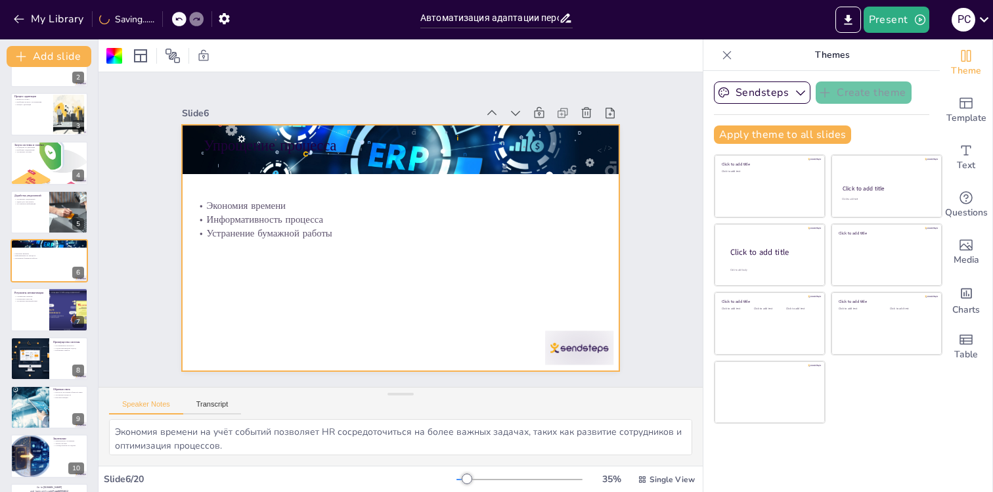
scroll to position [0, 0]
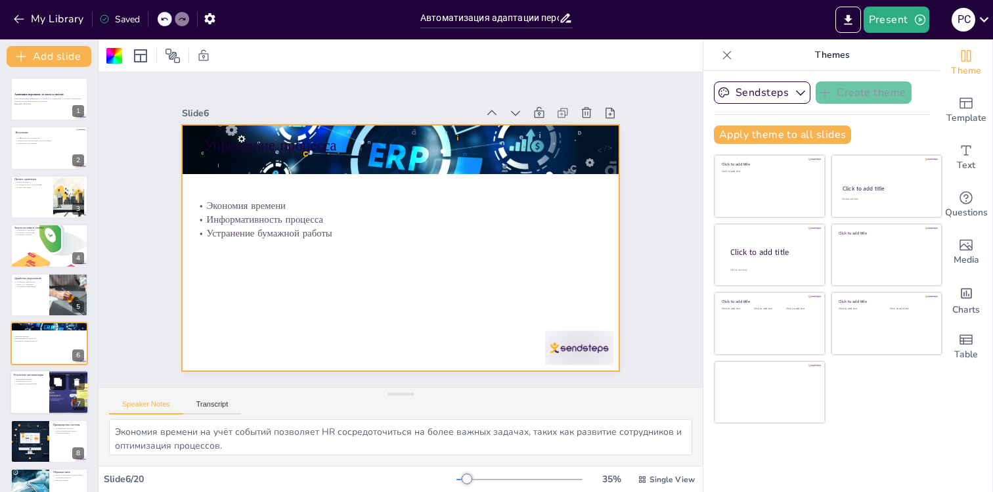
click at [58, 387] on icon at bounding box center [57, 382] width 9 height 9
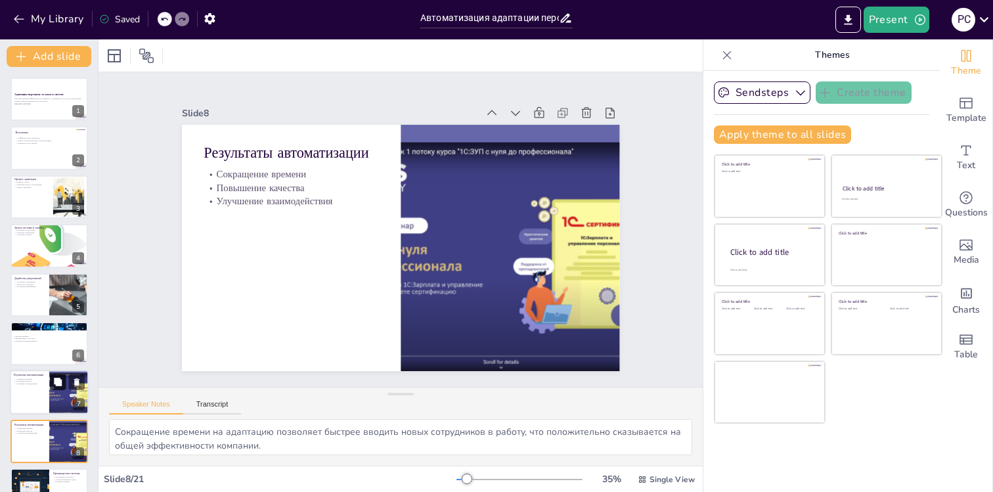
scroll to position [162, 0]
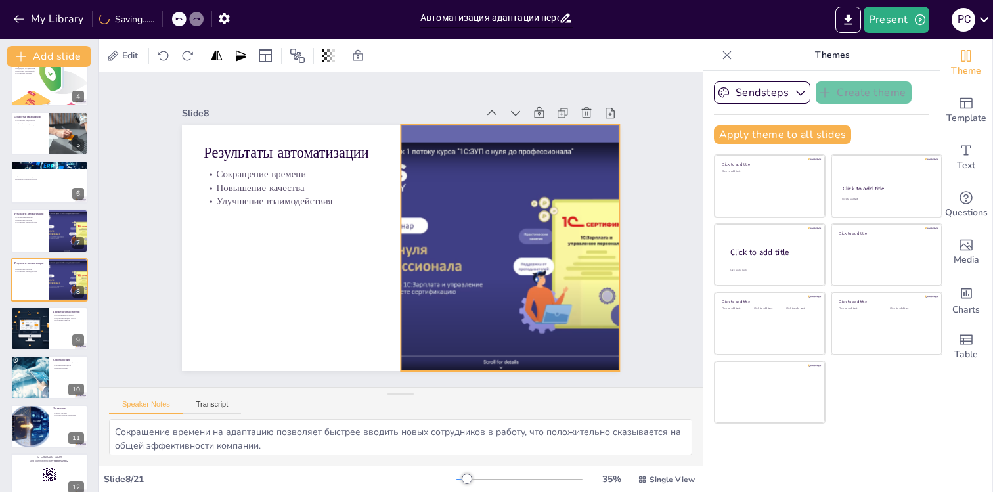
click at [557, 304] on div at bounding box center [507, 259] width 449 height 290
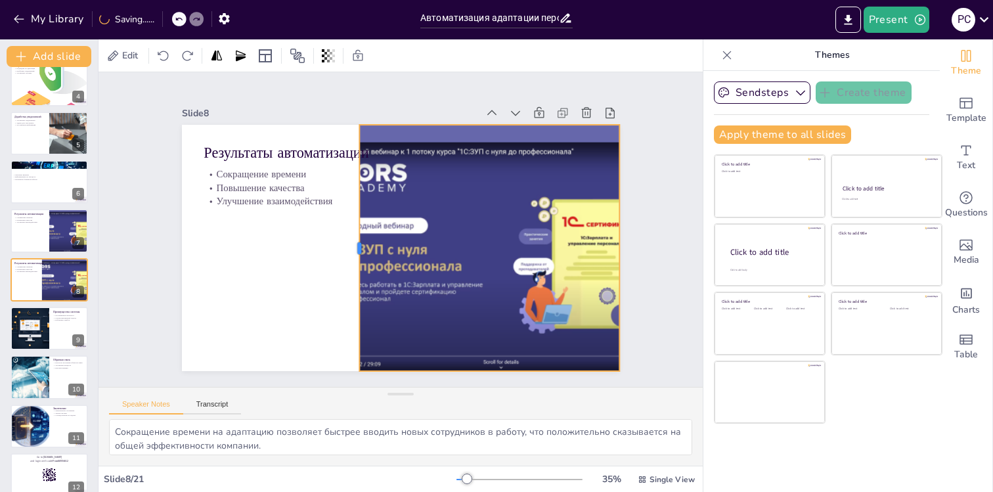
drag, startPoint x: 398, startPoint y: 248, endPoint x: 349, endPoint y: 250, distance: 48.6
click at [349, 250] on div at bounding box center [354, 248] width 11 height 246
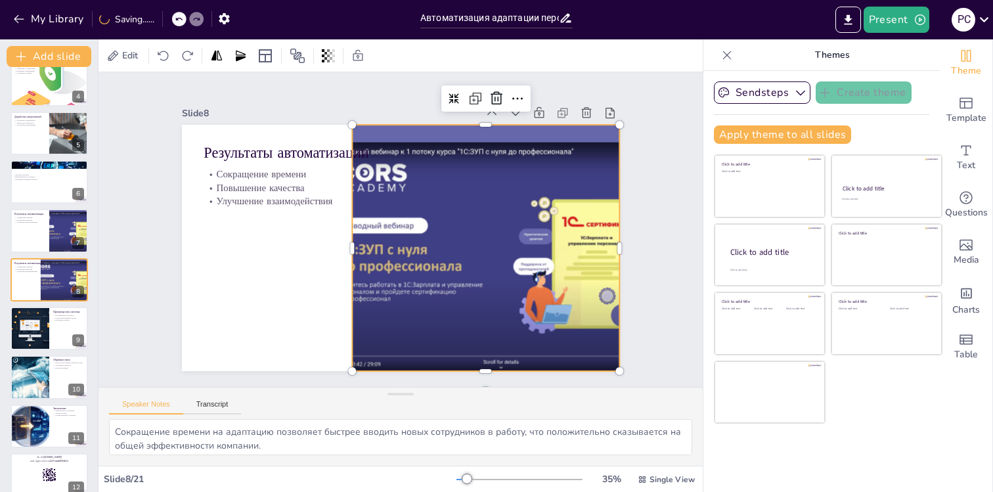
click at [472, 257] on div at bounding box center [511, 248] width 426 height 246
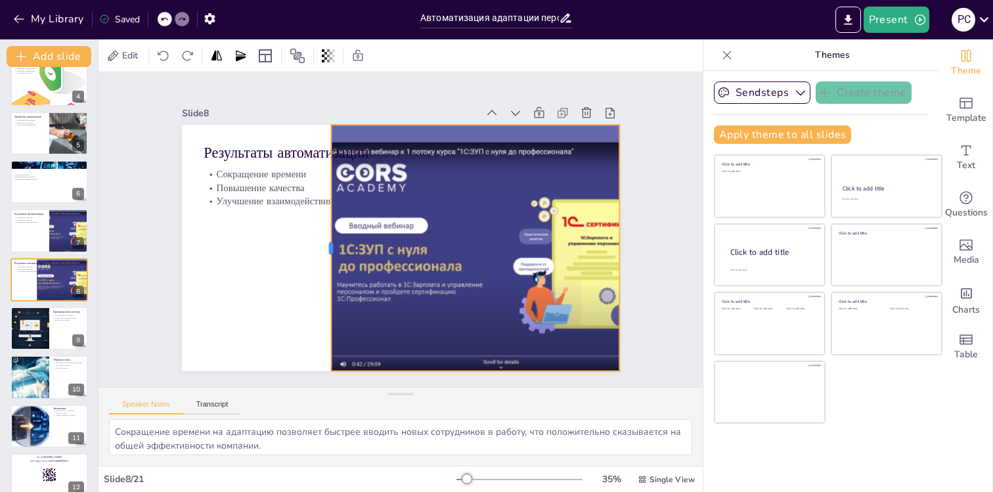
drag, startPoint x: 350, startPoint y: 244, endPoint x: 323, endPoint y: 234, distance: 28.7
click at [323, 234] on div at bounding box center [325, 248] width 11 height 246
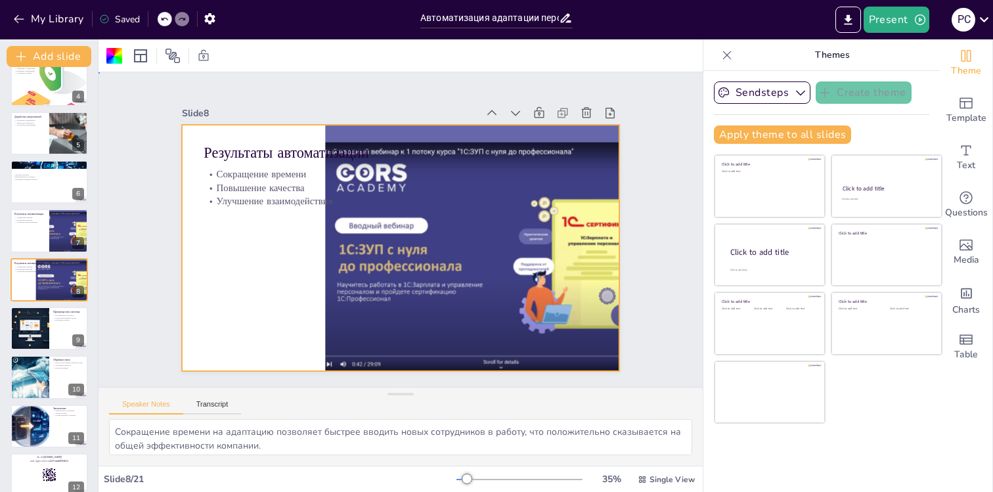
click at [249, 313] on div at bounding box center [398, 247] width 461 height 291
click at [319, 238] on div at bounding box center [398, 247] width 461 height 291
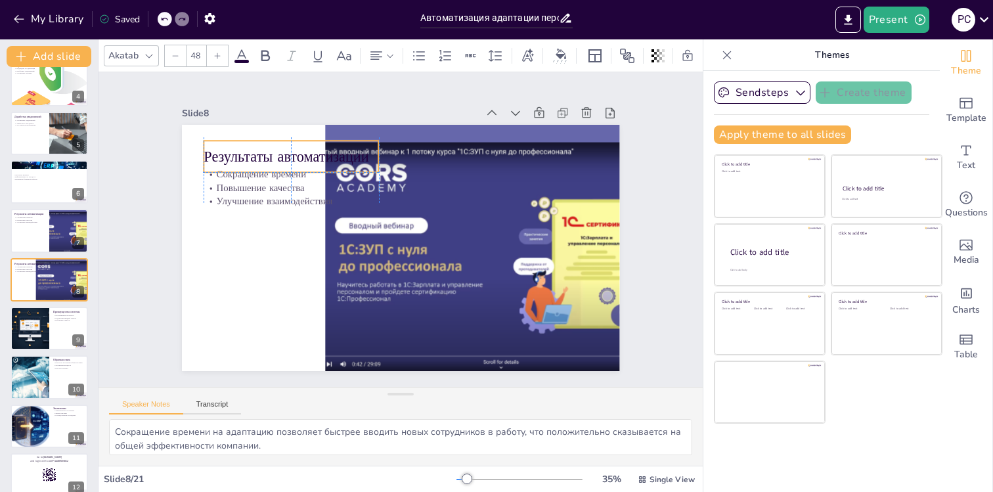
click at [302, 146] on p "Результаты автоматизации" at bounding box center [291, 156] width 175 height 20
click at [296, 140] on div at bounding box center [291, 135] width 175 height 11
click at [85, 374] on div "Обратная связь Простота получения обратной связи Улучшение процесса Быстрая реа…" at bounding box center [49, 377] width 79 height 45
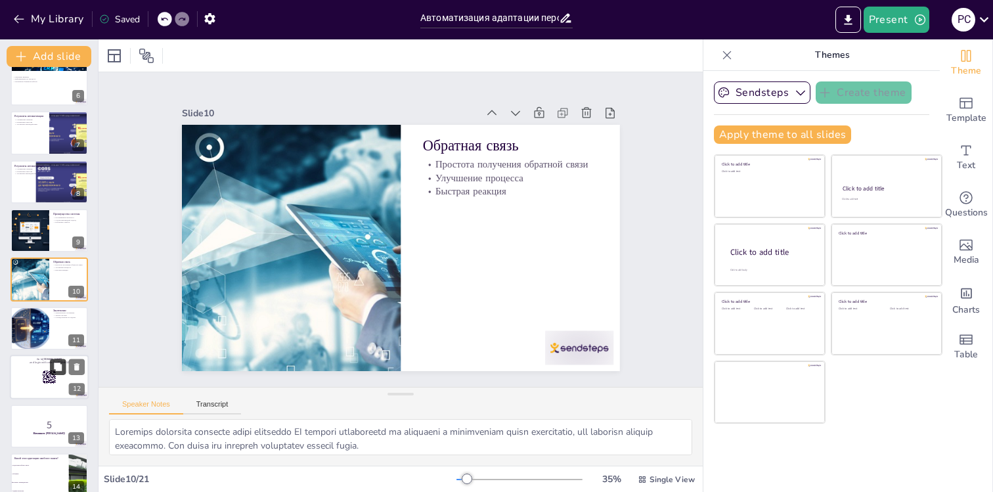
click at [57, 373] on button at bounding box center [58, 367] width 16 height 16
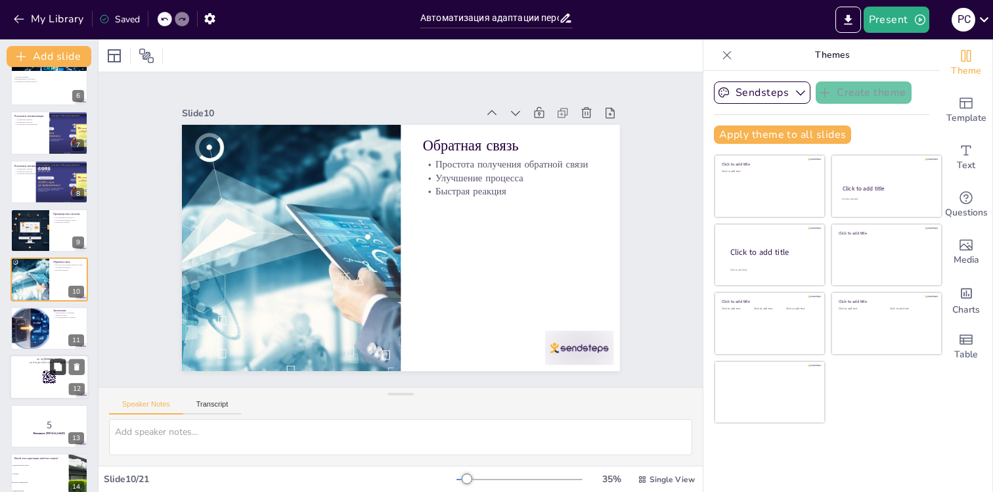
scroll to position [406, 0]
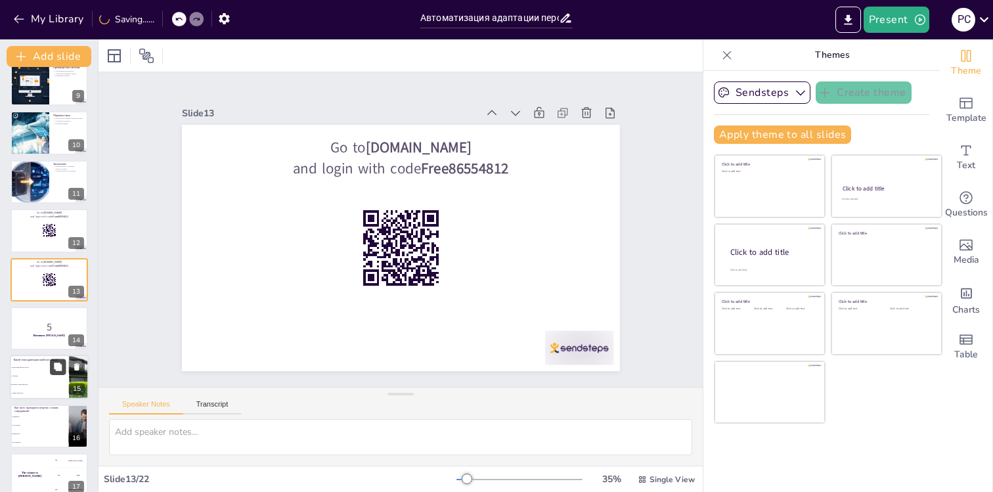
click at [62, 373] on button at bounding box center [58, 367] width 16 height 16
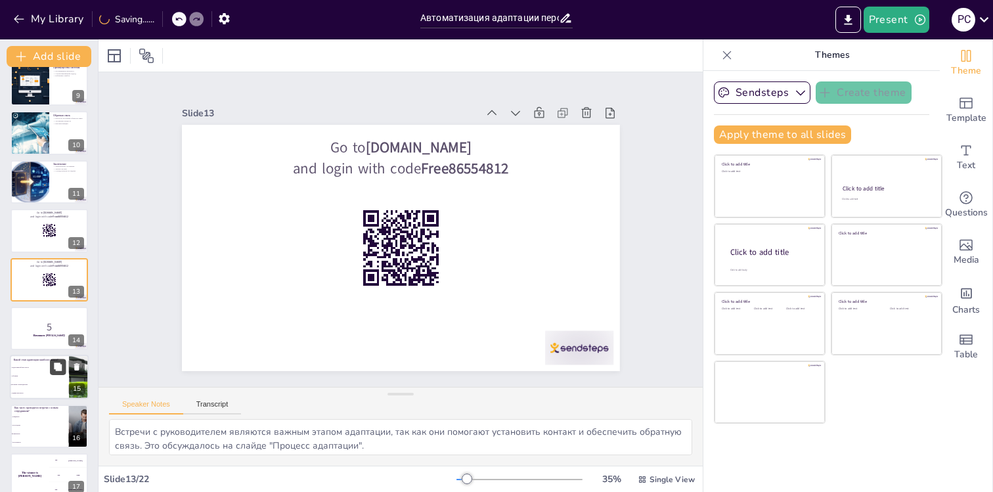
scroll to position [552, 0]
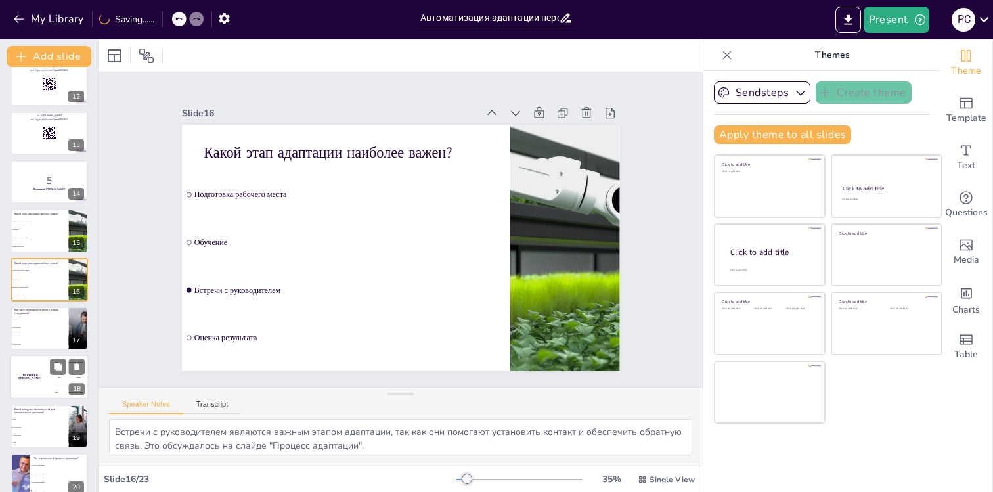
click at [47, 387] on div "The winner is [PERSON_NAME]" at bounding box center [29, 377] width 39 height 45
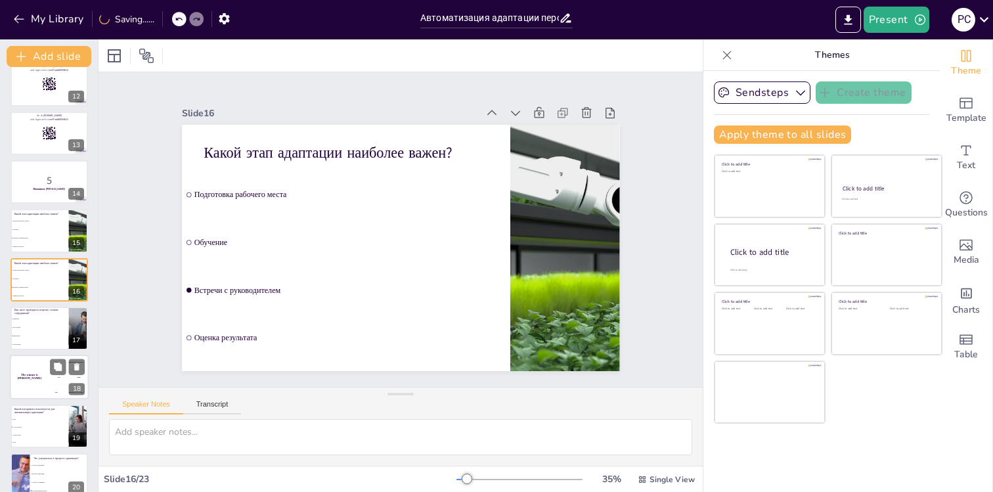
scroll to position [650, 0]
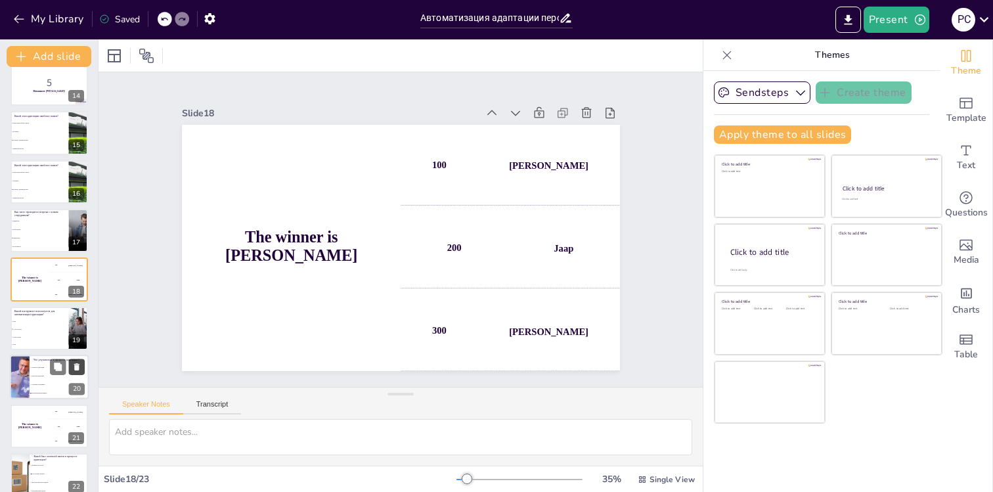
click at [77, 365] on icon at bounding box center [76, 366] width 5 height 7
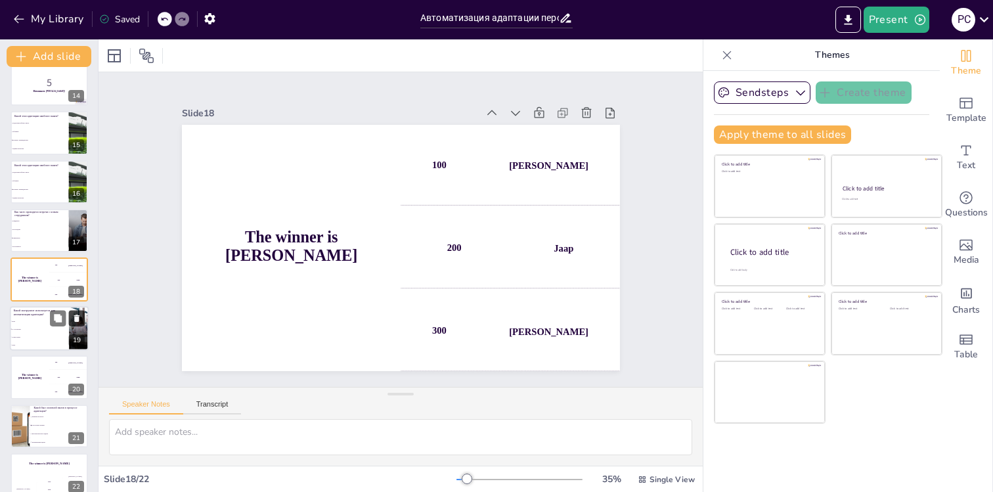
click at [78, 319] on icon at bounding box center [76, 318] width 5 height 7
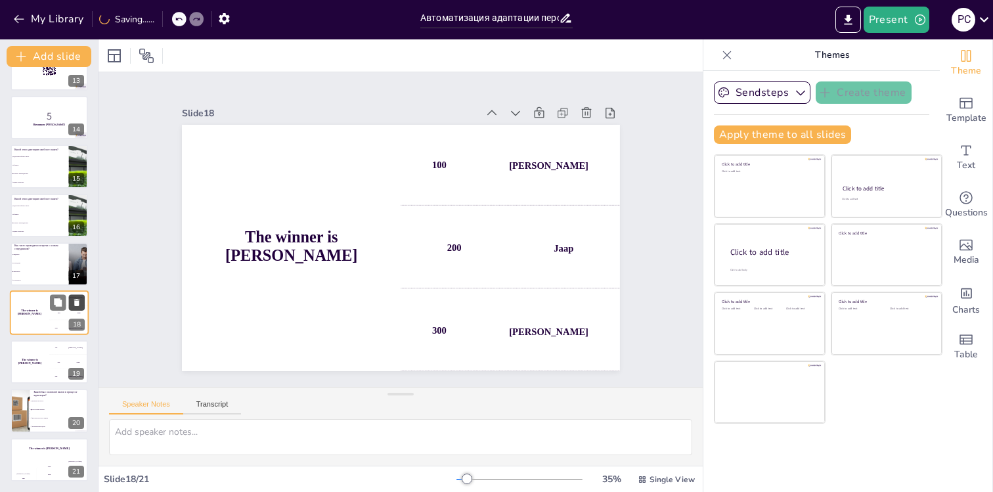
click at [79, 304] on icon at bounding box center [76, 302] width 5 height 7
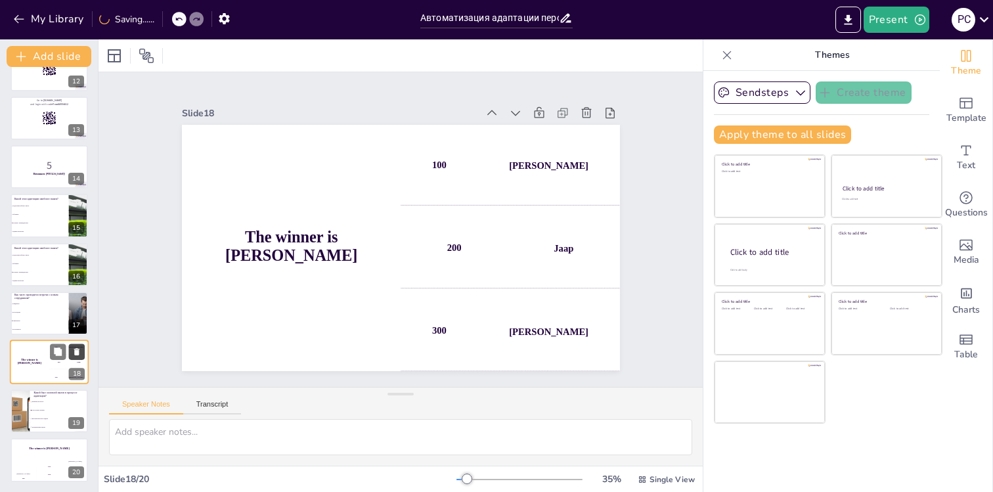
click at [79, 348] on icon at bounding box center [76, 351] width 9 height 9
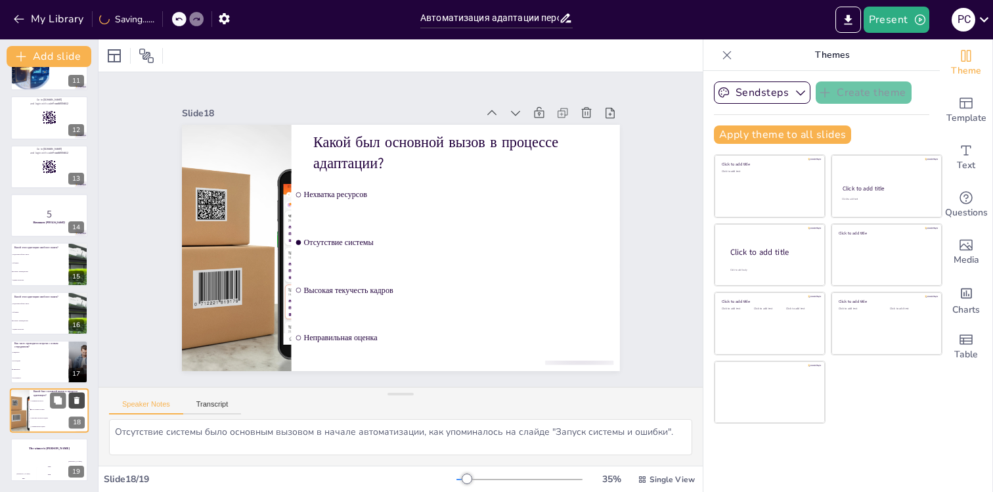
click at [77, 403] on icon at bounding box center [76, 400] width 5 height 7
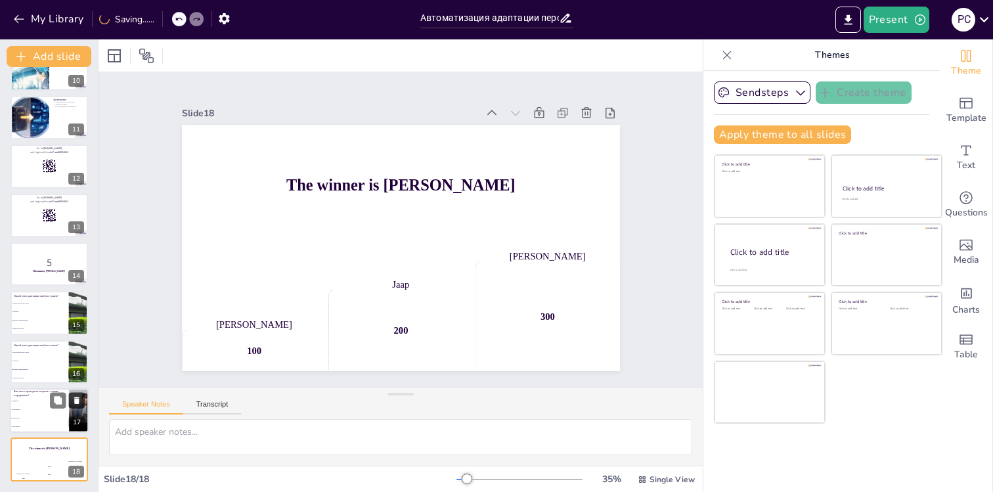
click at [77, 403] on icon at bounding box center [76, 400] width 5 height 7
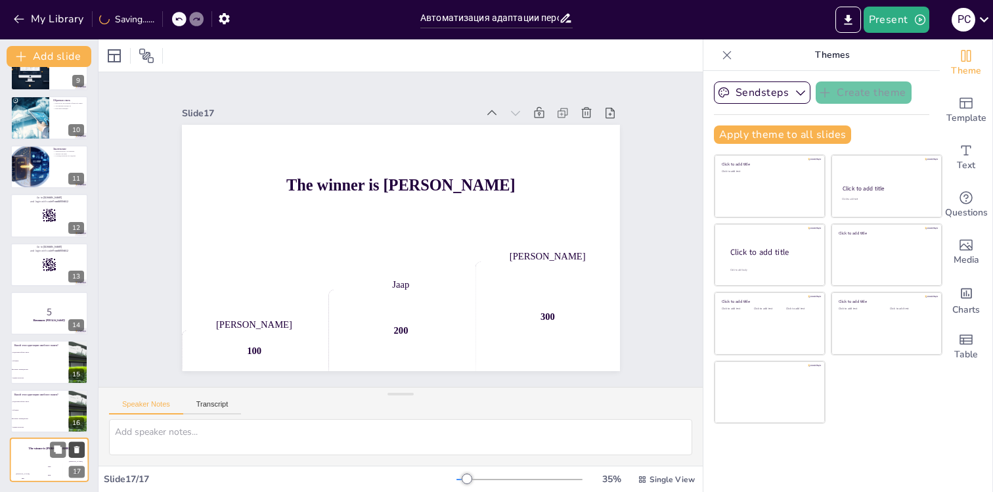
scroll to position [421, 0]
click at [77, 402] on icon at bounding box center [76, 400] width 5 height 7
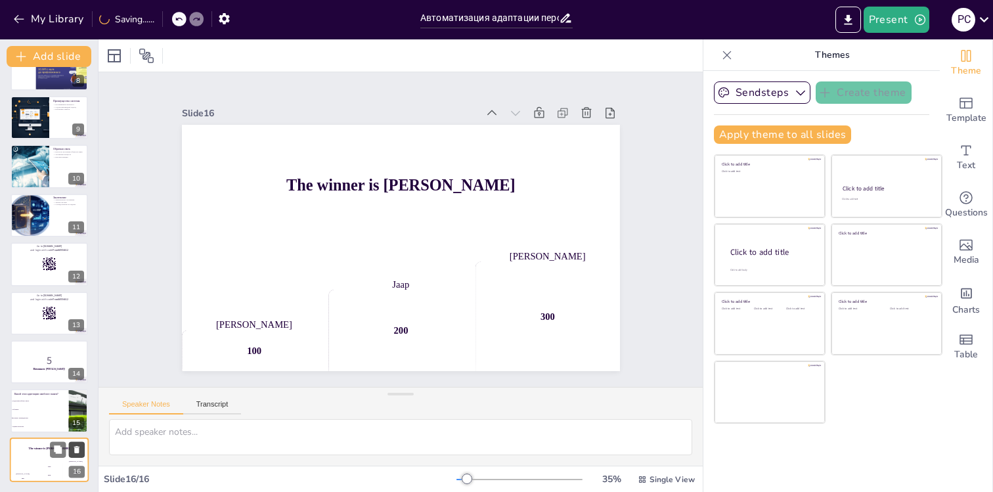
click at [77, 402] on icon at bounding box center [76, 400] width 5 height 7
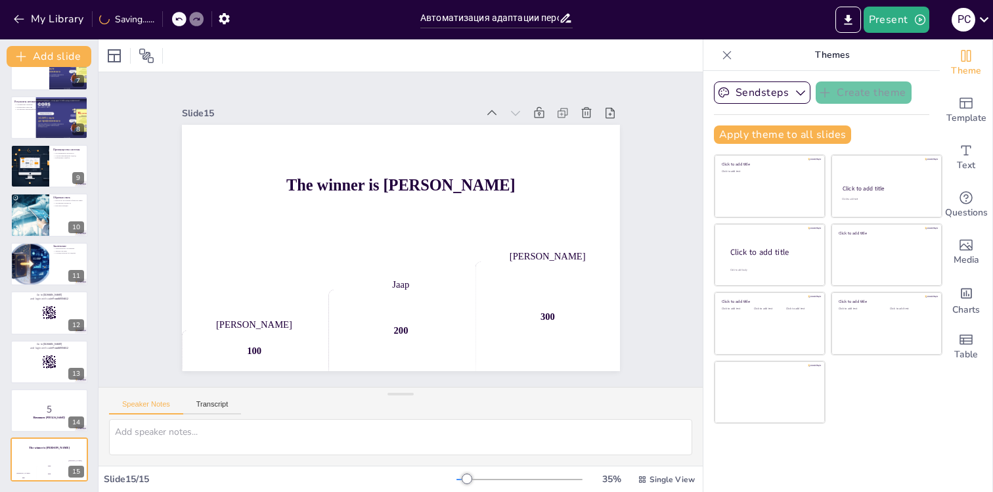
scroll to position [323, 0]
click at [77, 400] on icon at bounding box center [76, 400] width 5 height 7
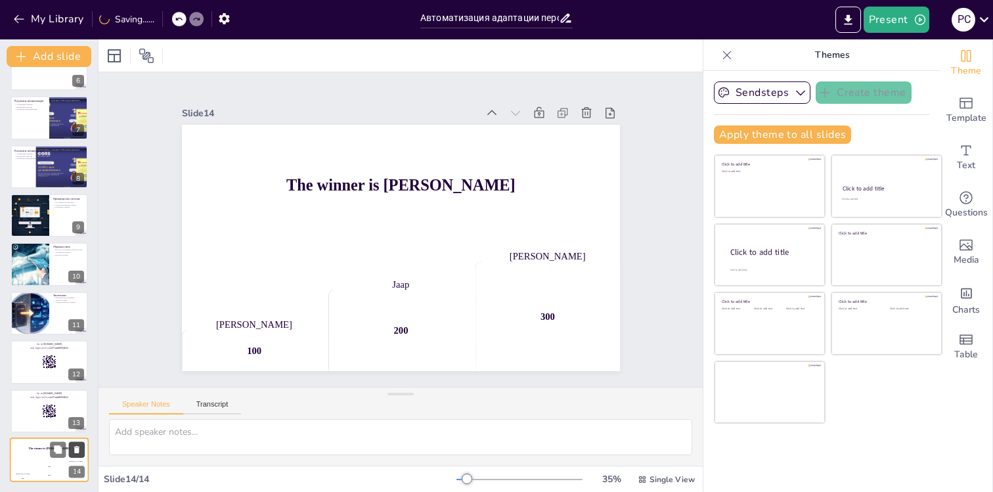
click at [77, 400] on icon at bounding box center [76, 400] width 5 height 7
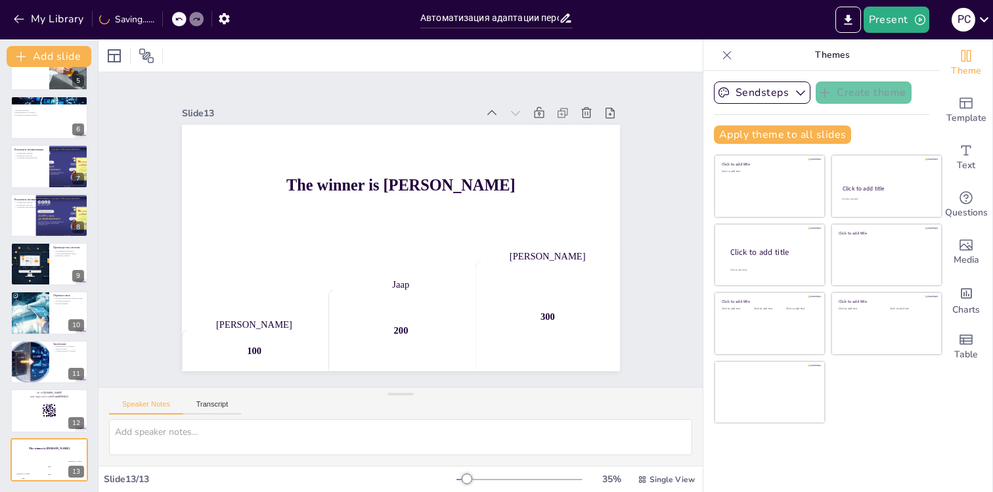
click at [77, 400] on icon at bounding box center [76, 400] width 5 height 7
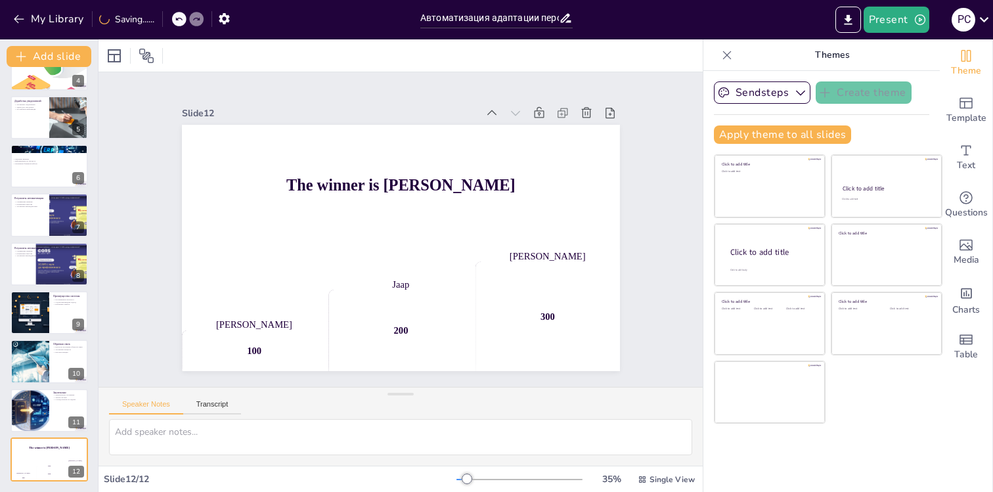
scroll to position [177, 0]
click at [21, 422] on div at bounding box center [29, 411] width 53 height 45
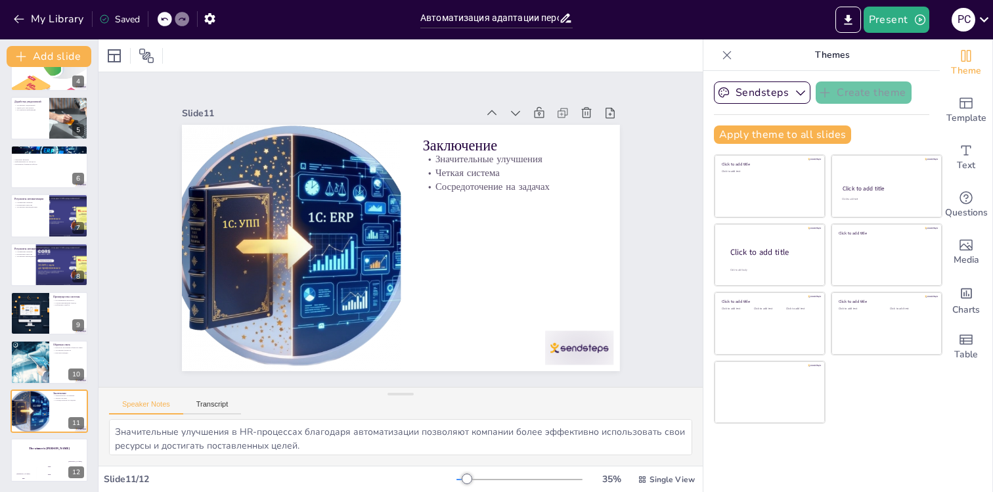
click at [37, 338] on div "Адаптация персонала: от хаоса к системе Опыт автоматизации HR-процессов в Фирме…" at bounding box center [49, 191] width 98 height 581
click at [45, 344] on div at bounding box center [30, 362] width 143 height 45
